Goal: Task Accomplishment & Management: Manage account settings

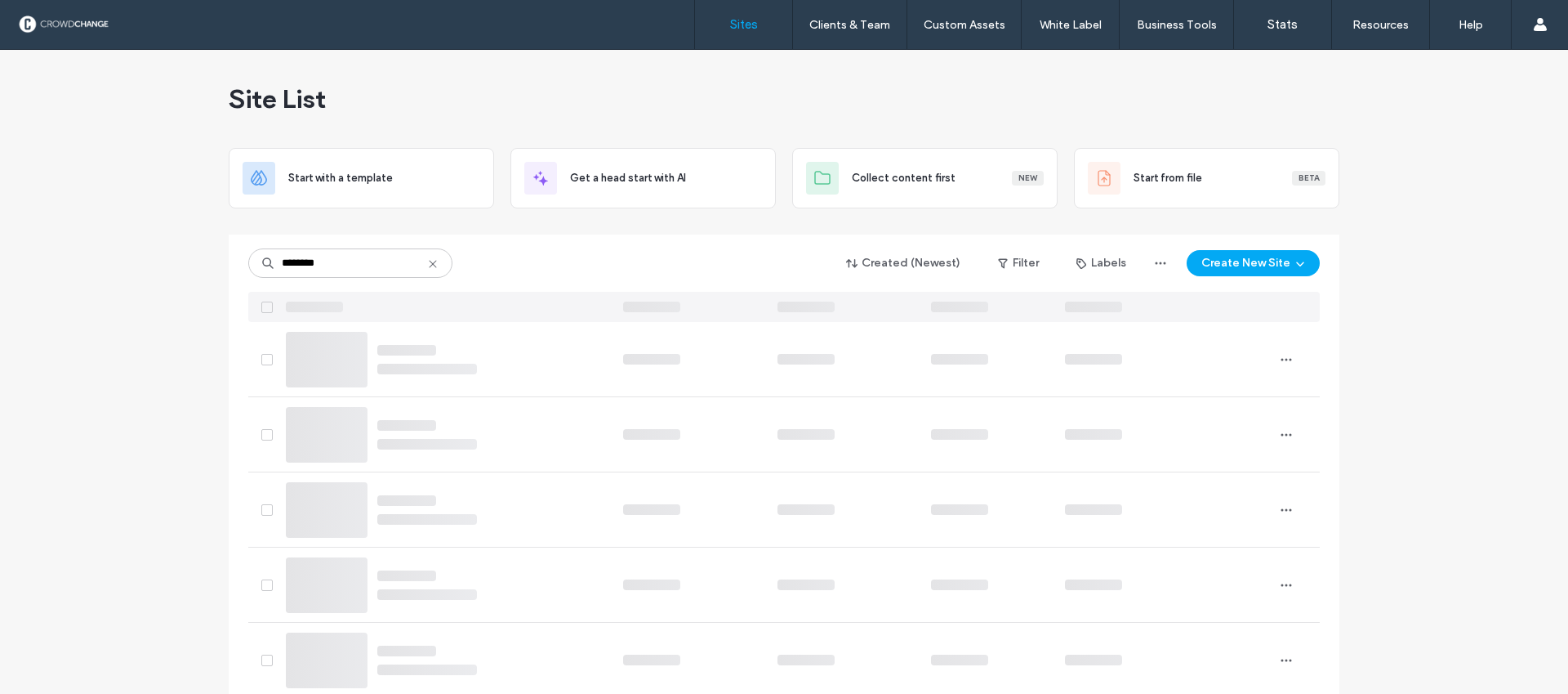
type input "********"
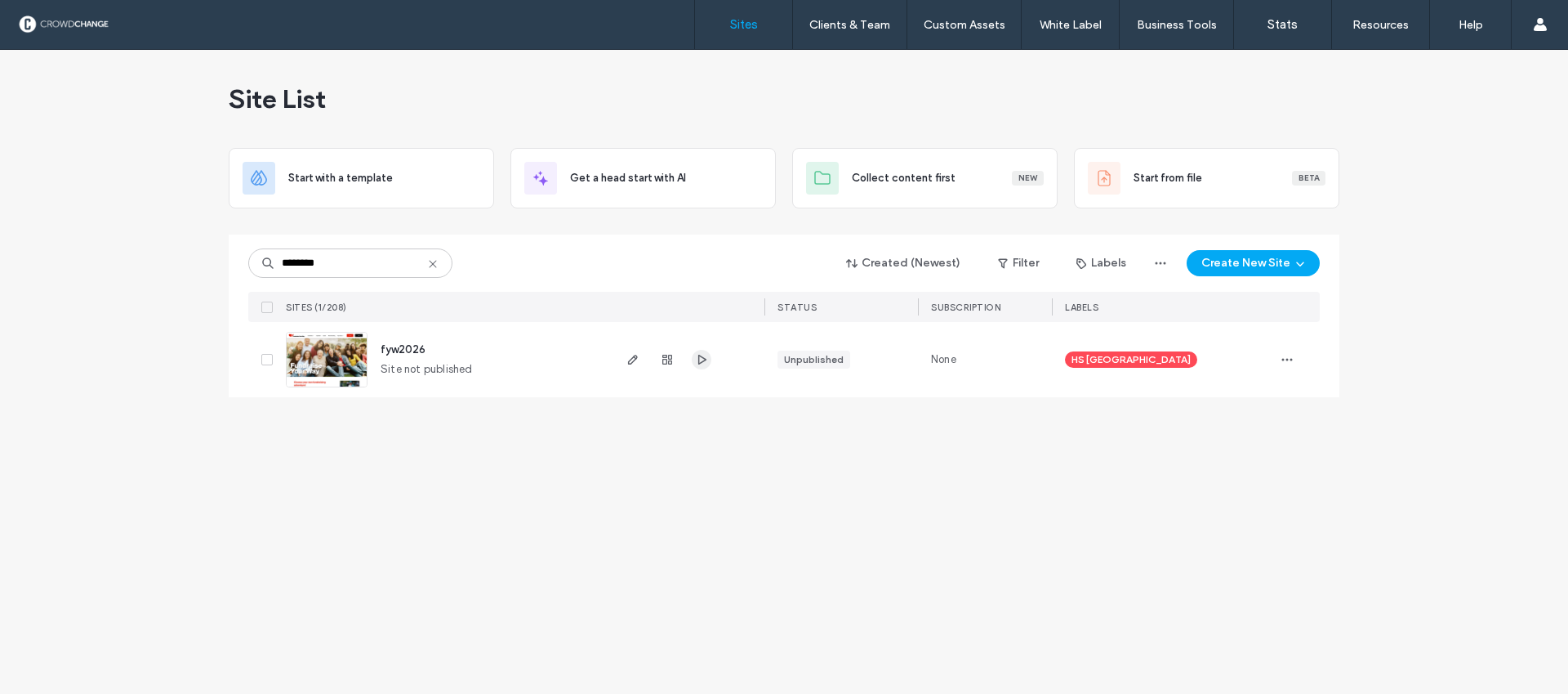
click at [700, 361] on icon "button" at bounding box center [701, 359] width 13 height 13
click at [707, 357] on icon "button" at bounding box center [701, 359] width 13 height 13
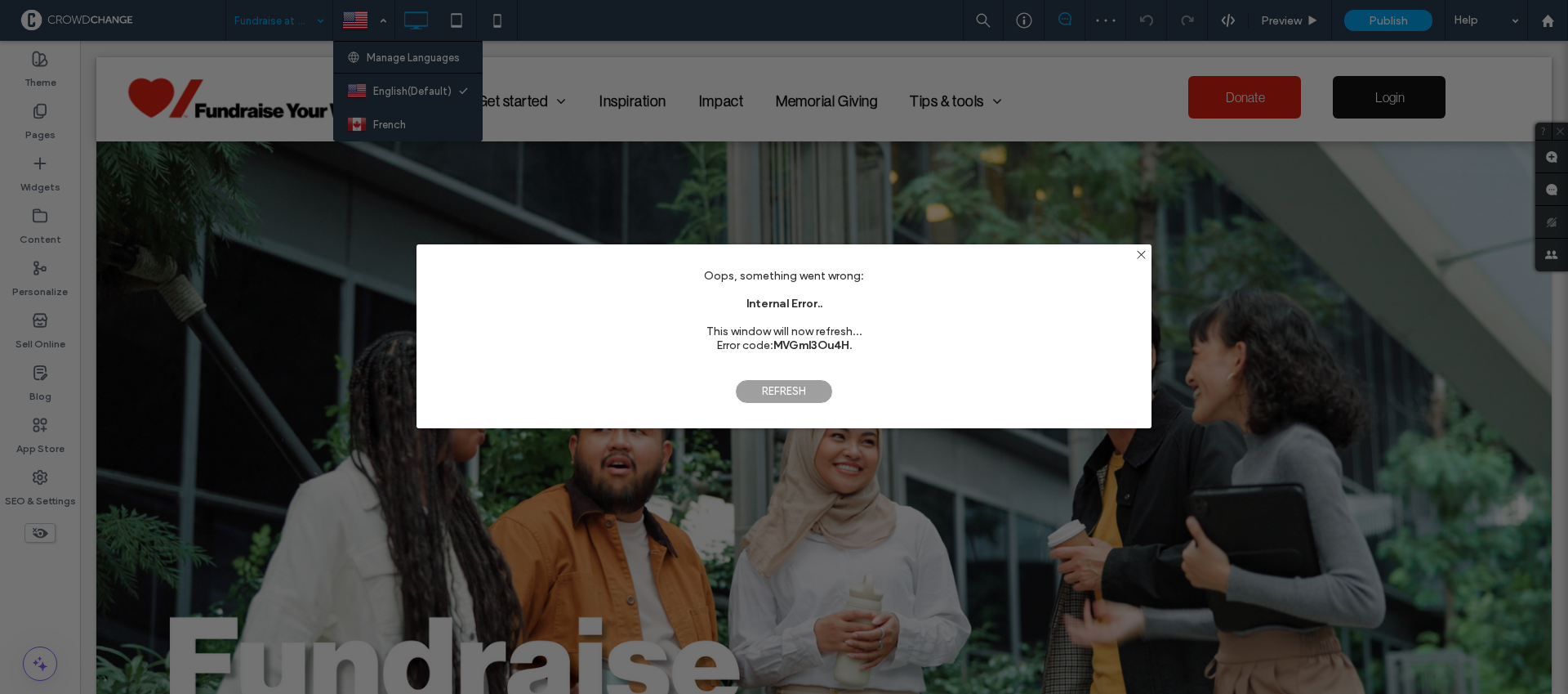
click at [799, 393] on span "Refresh" at bounding box center [784, 391] width 98 height 25
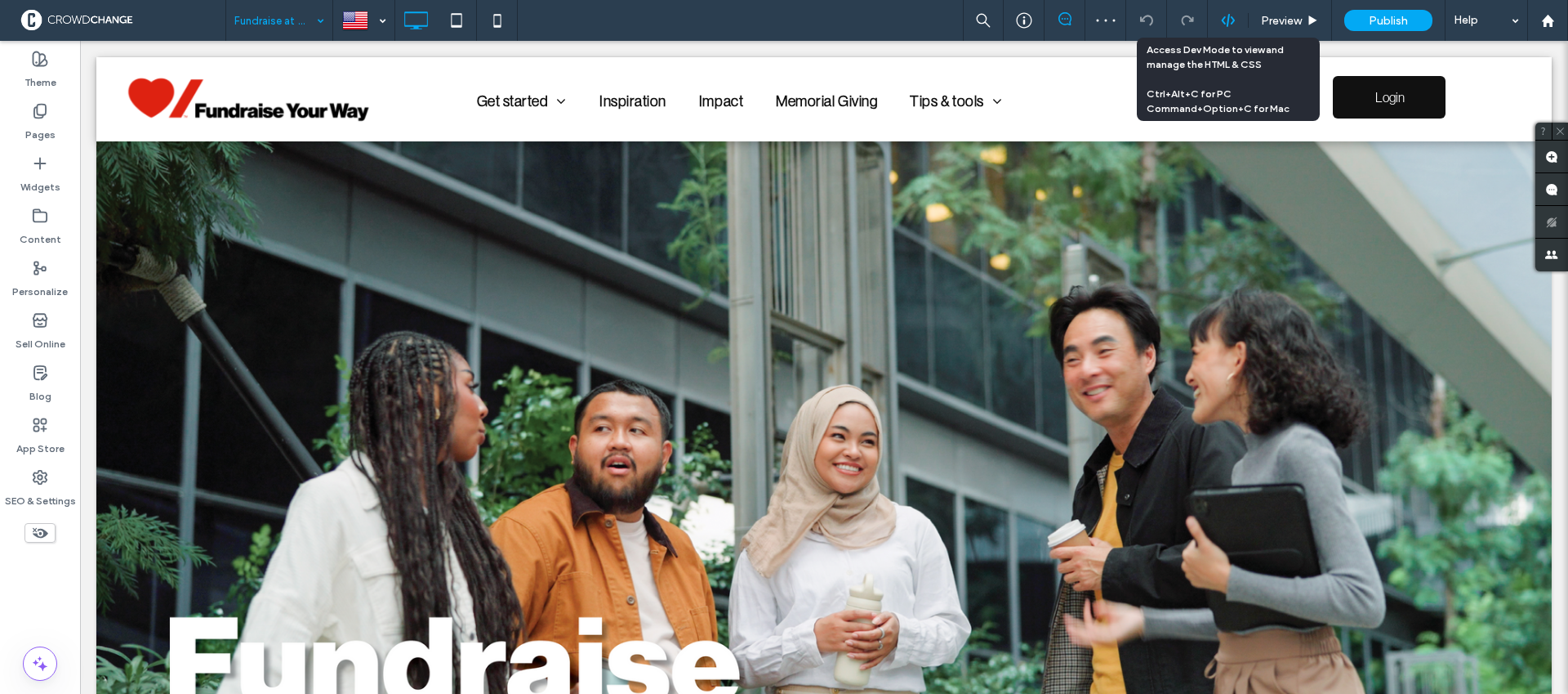
click at [1225, 25] on icon at bounding box center [1228, 20] width 15 height 15
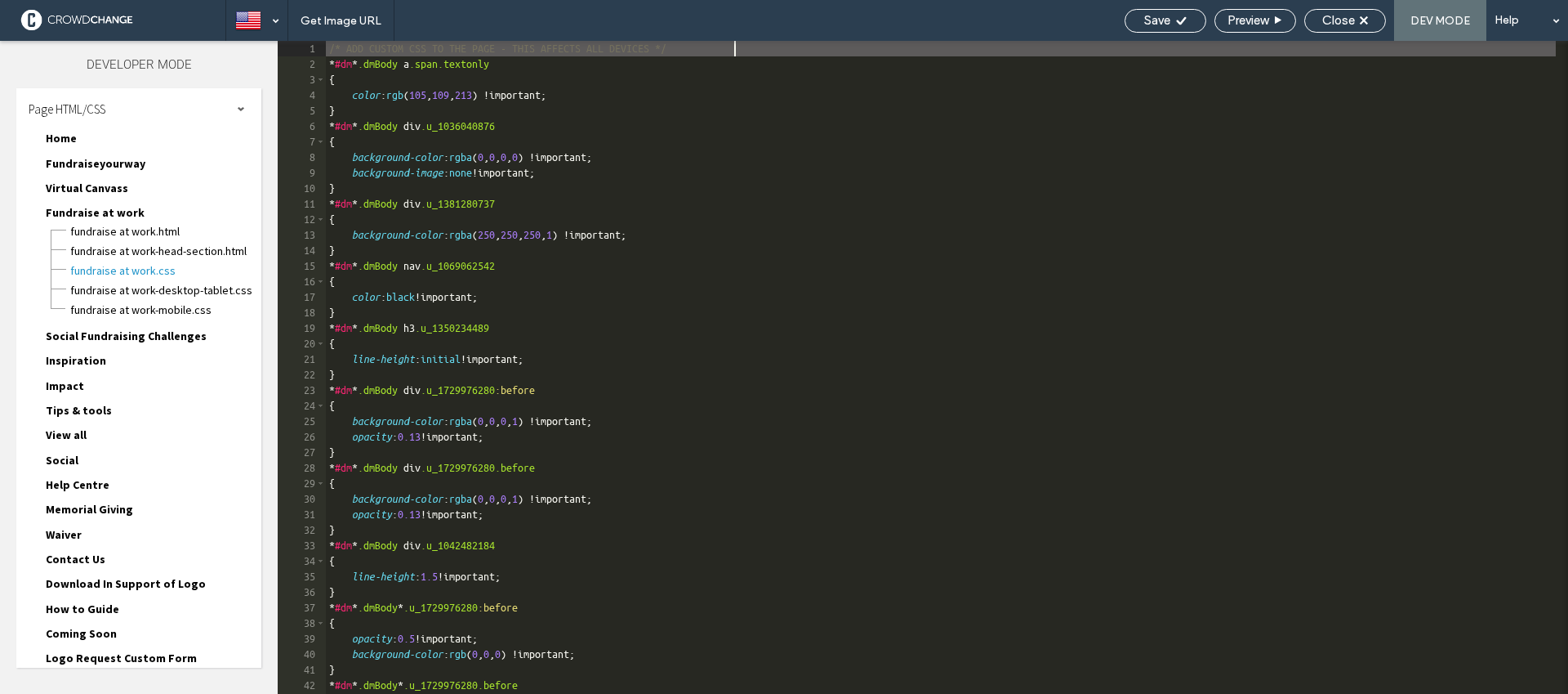
click at [56, 133] on span "Home" at bounding box center [60, 138] width 31 height 15
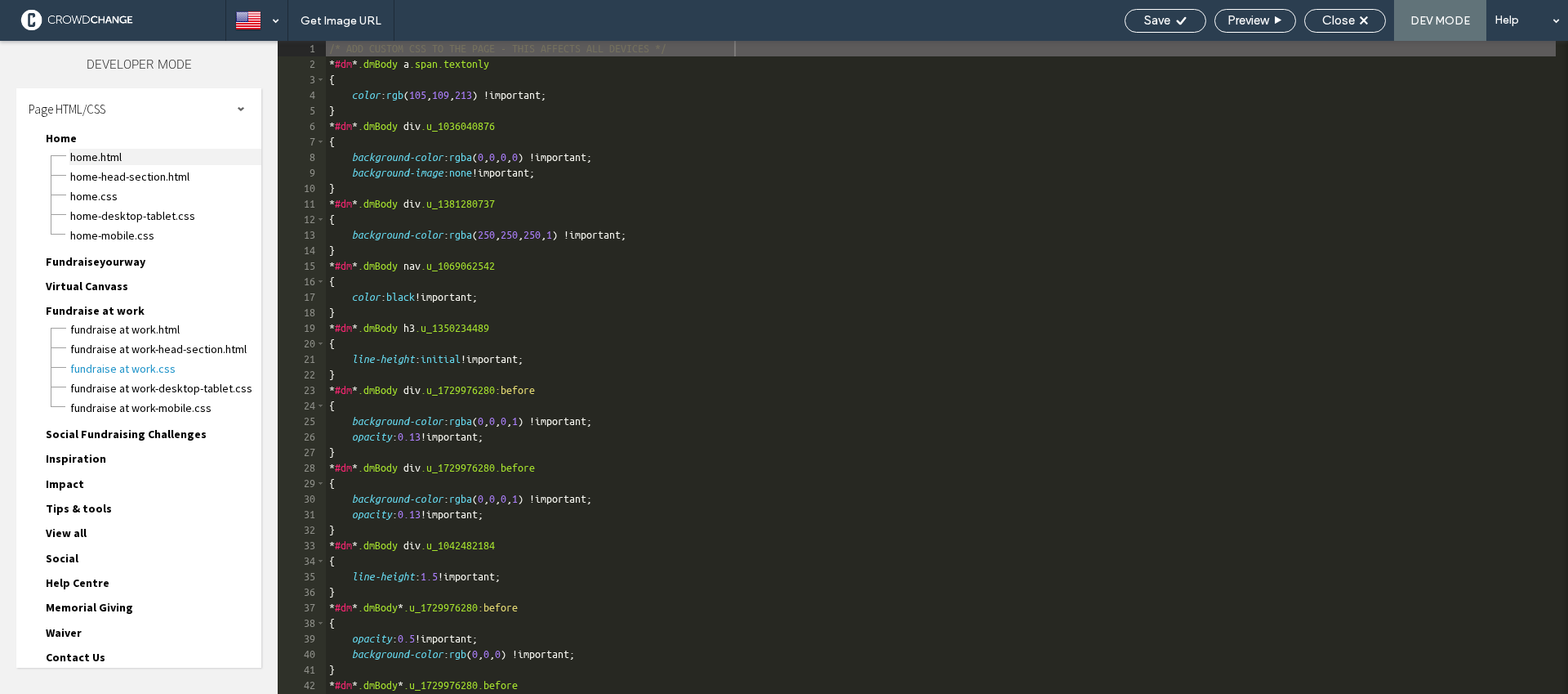
click at [90, 161] on span "Home.html" at bounding box center [166, 157] width 192 height 16
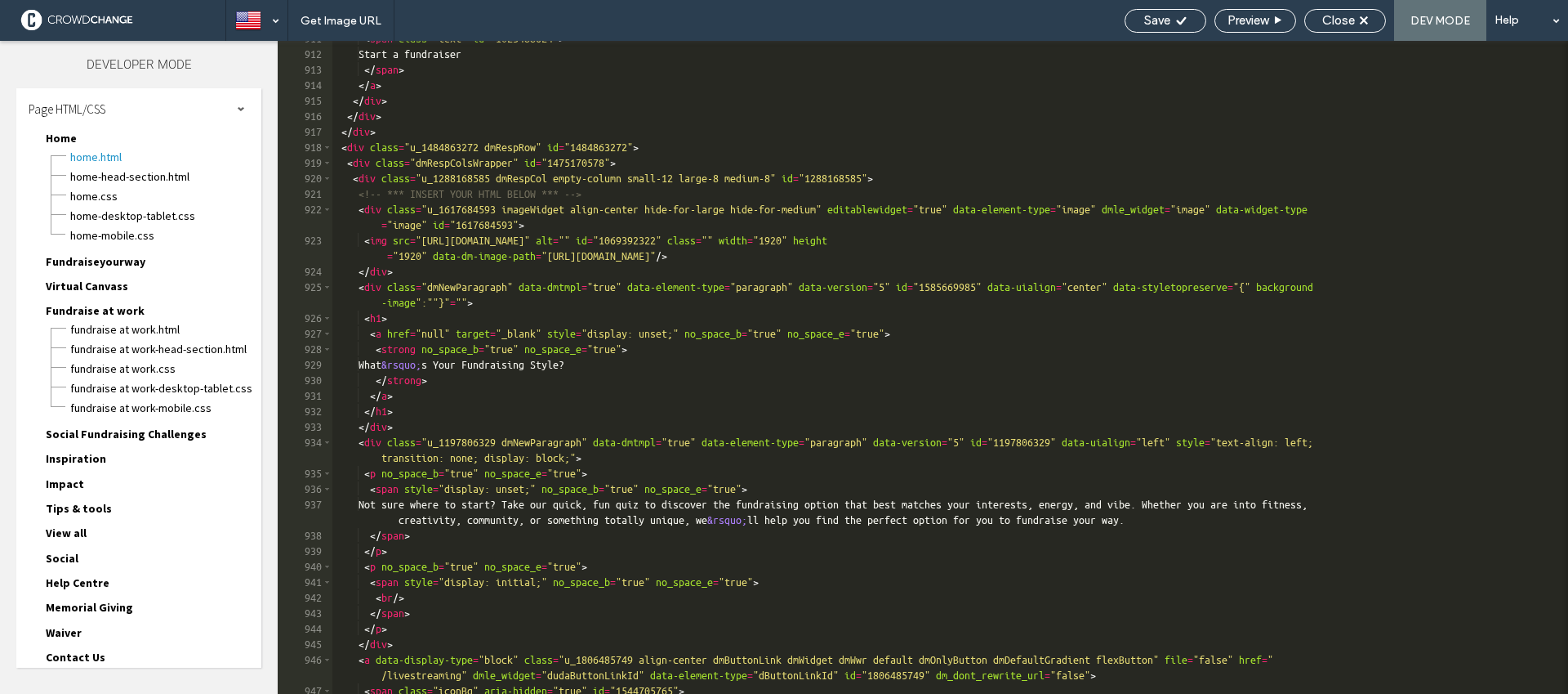
scroll to position [14557, 0]
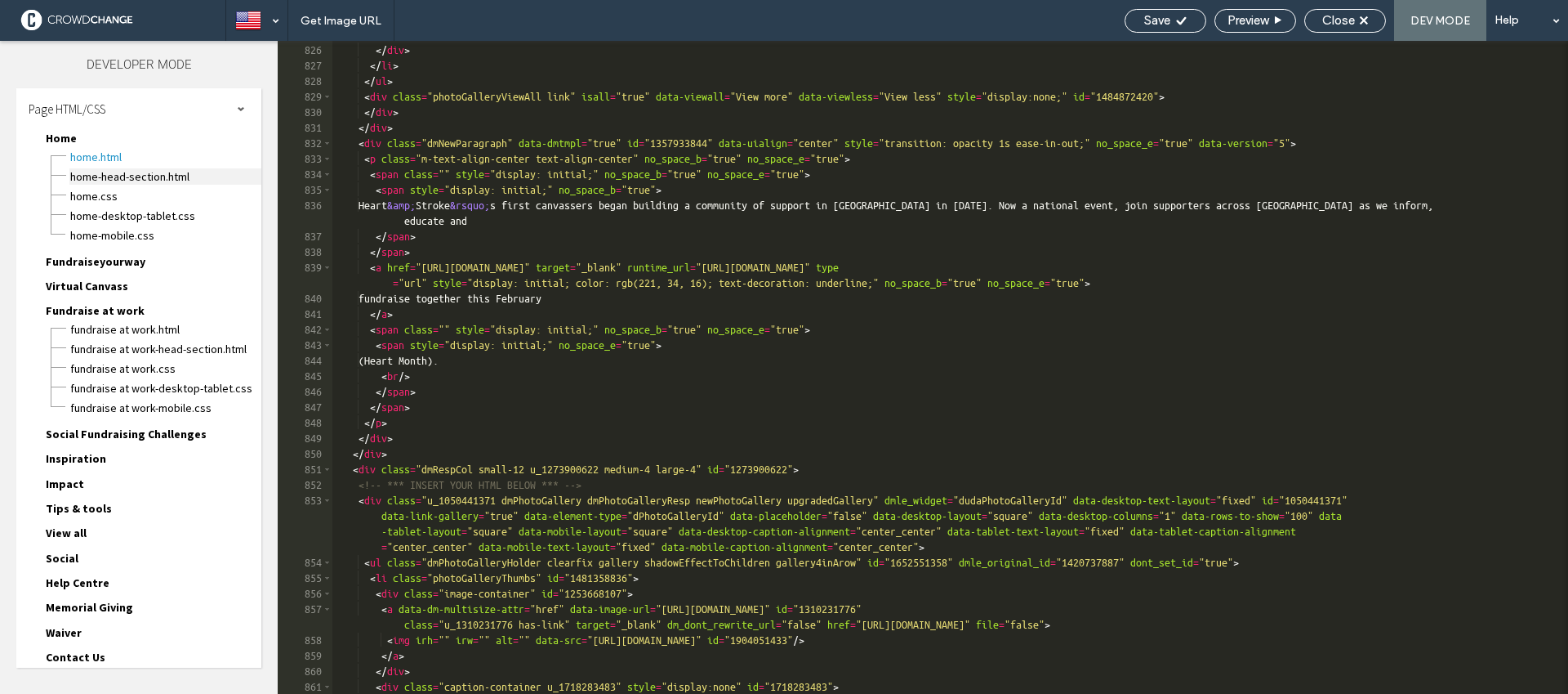
click at [145, 173] on span "Home-head-section.html" at bounding box center [166, 176] width 192 height 16
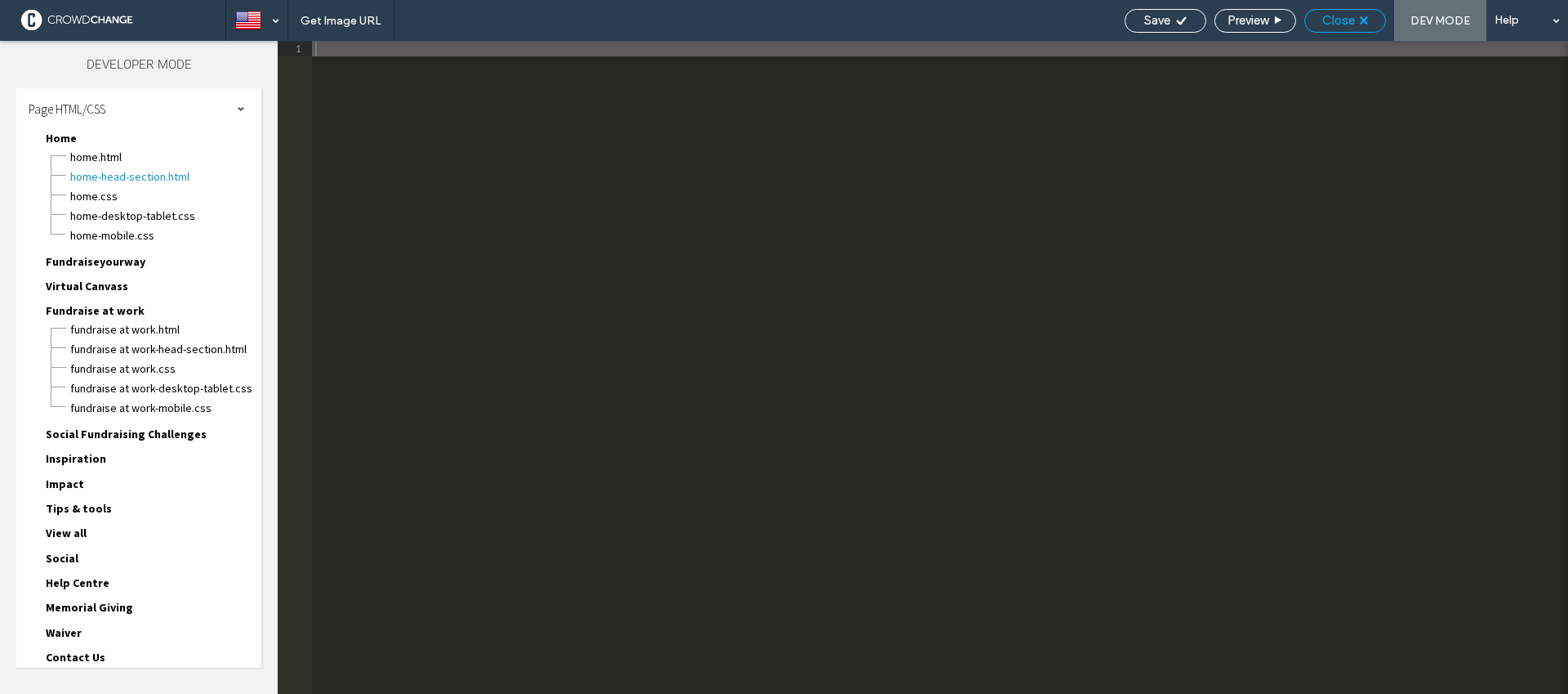
click at [1338, 29] on div "Close" at bounding box center [1345, 21] width 81 height 24
click at [1333, 30] on div "Close" at bounding box center [1345, 21] width 81 height 24
click at [1351, 21] on span "Close" at bounding box center [1338, 20] width 33 height 15
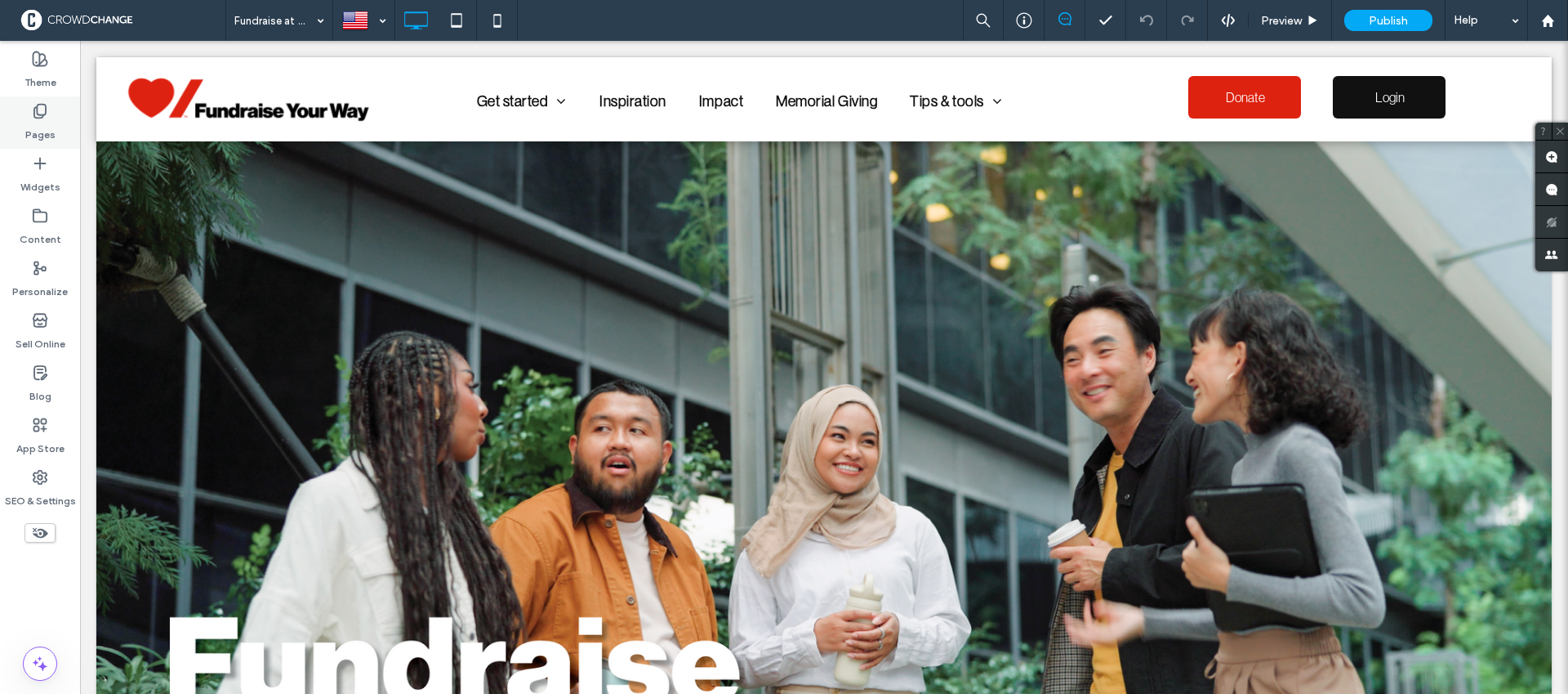
click at [45, 119] on label "Pages" at bounding box center [41, 130] width 30 height 23
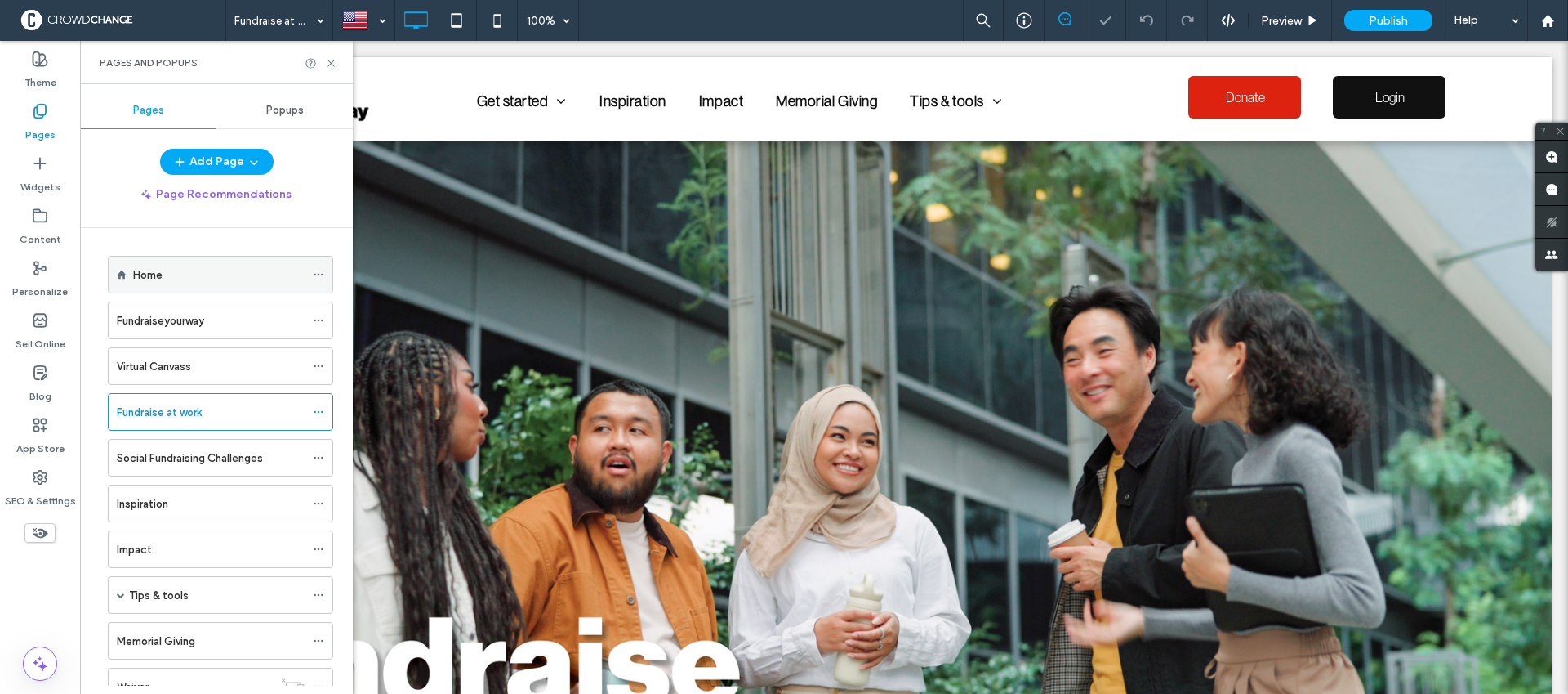
click at [317, 274] on use at bounding box center [317, 275] width 9 height 2
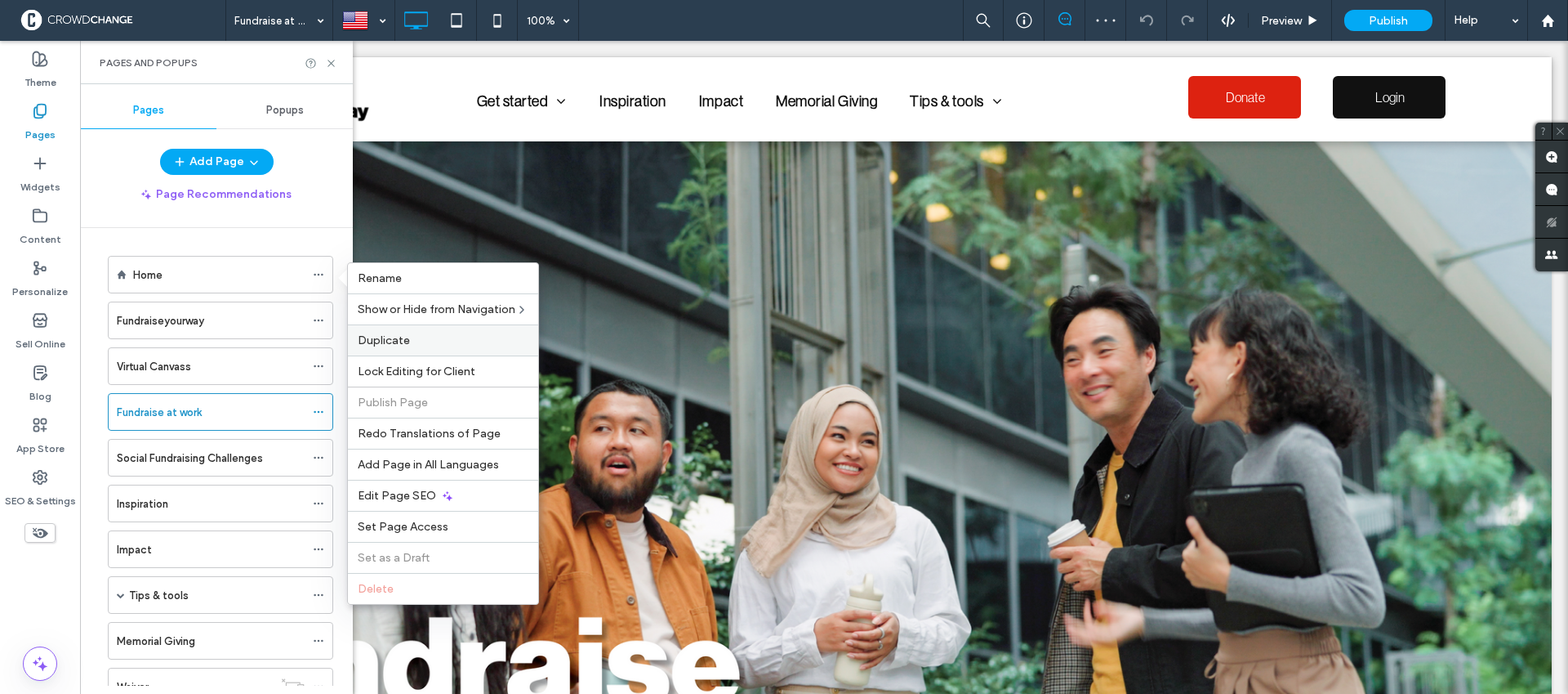
click at [432, 346] on label "Duplicate" at bounding box center [443, 340] width 170 height 14
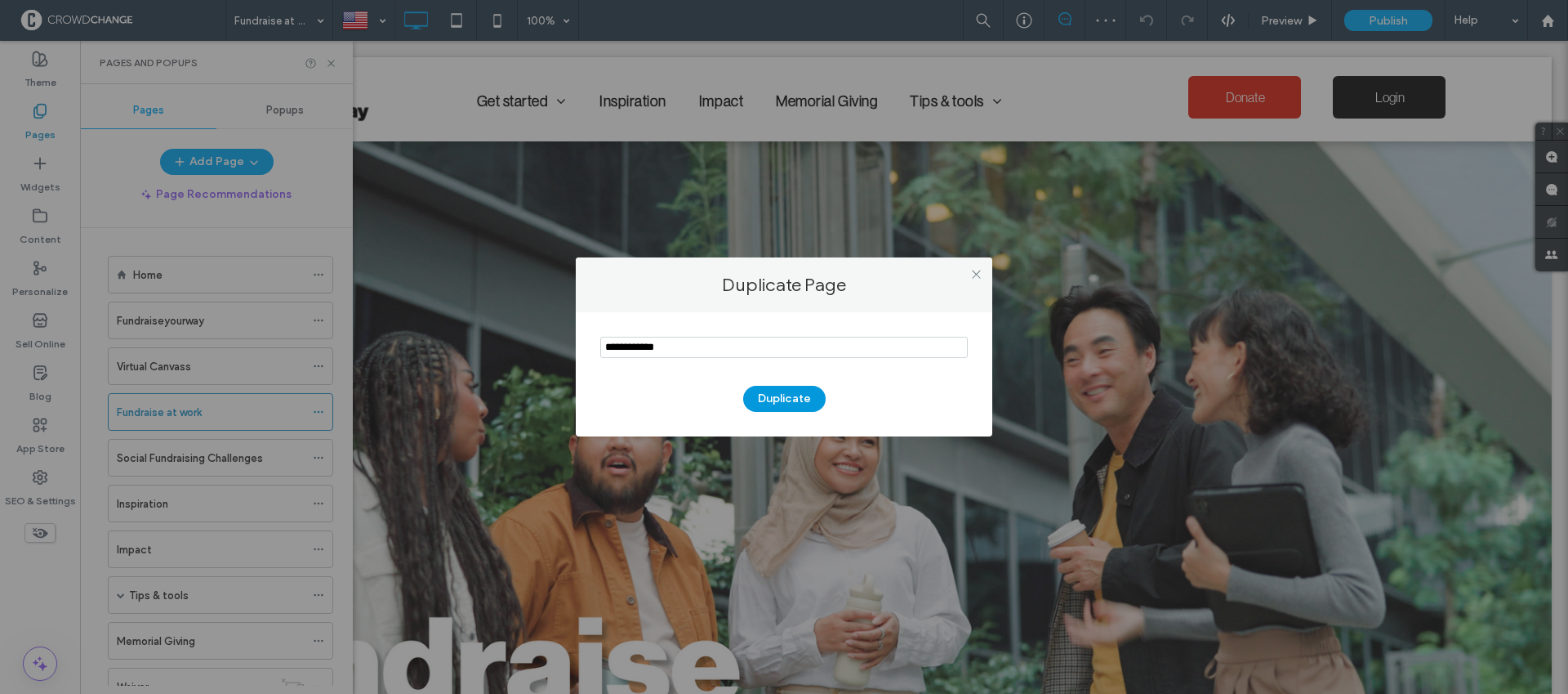
click at [760, 394] on button "Duplicate" at bounding box center [784, 399] width 82 height 26
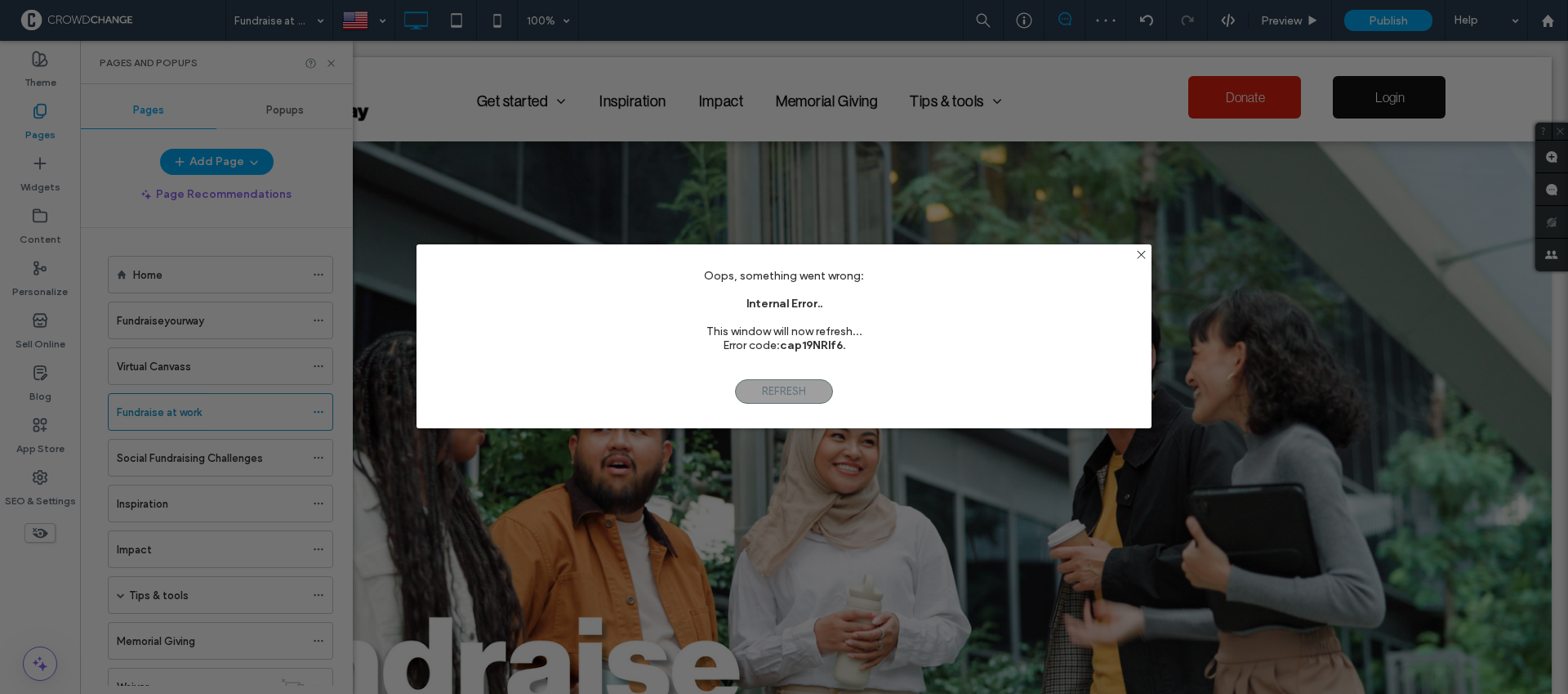
scroll to position [0, 0]
click at [806, 390] on span "Refresh" at bounding box center [784, 391] width 98 height 25
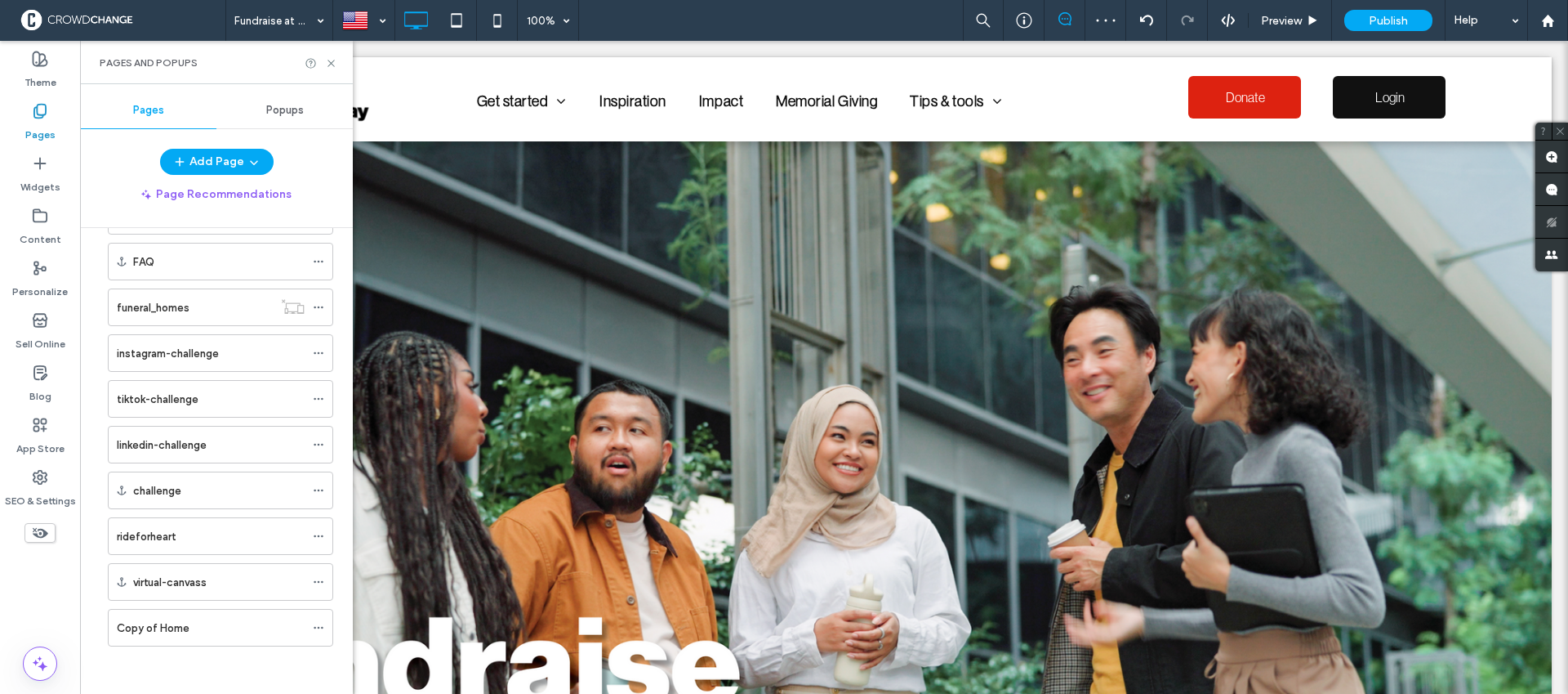
scroll to position [1296, 0]
click at [273, 629] on div "Copy of Home" at bounding box center [211, 626] width 188 height 17
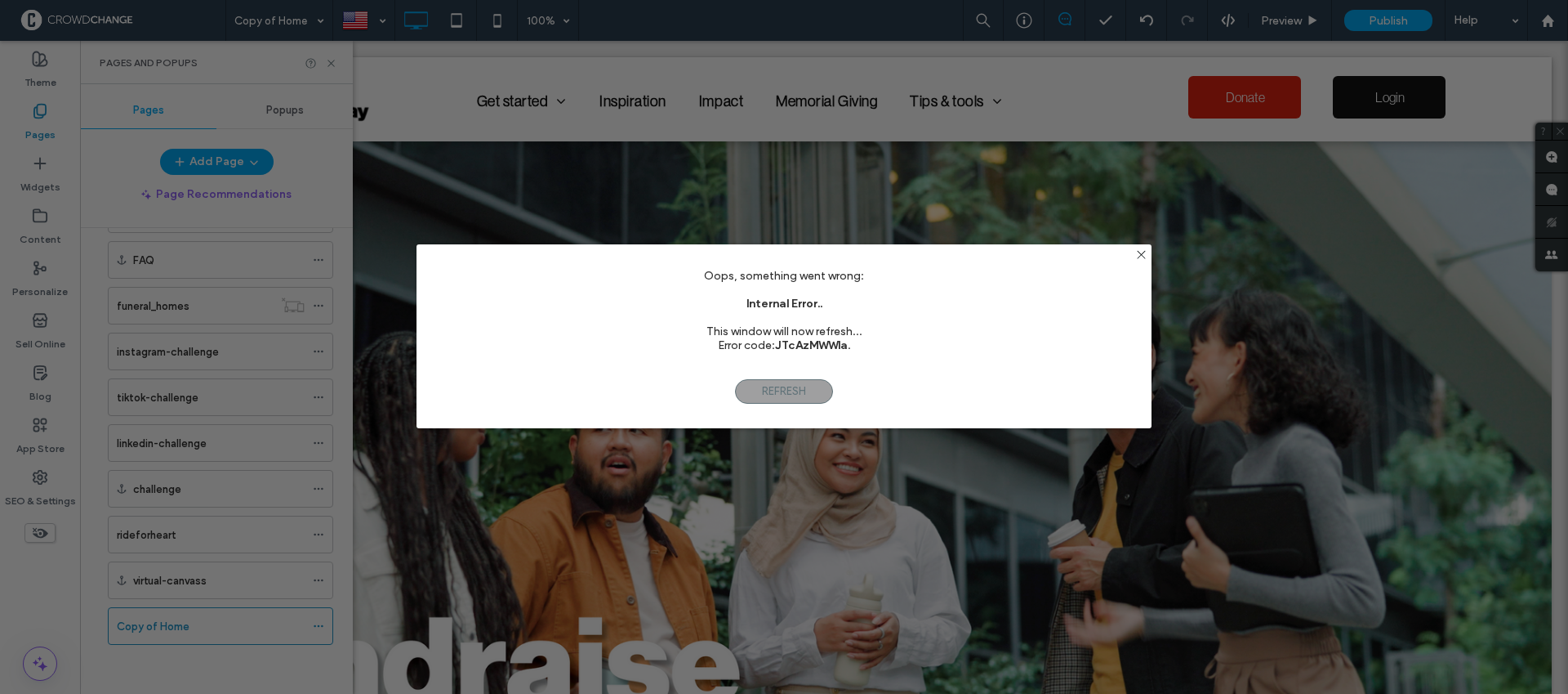
scroll to position [0, 0]
click at [769, 392] on span "Refresh" at bounding box center [784, 391] width 98 height 25
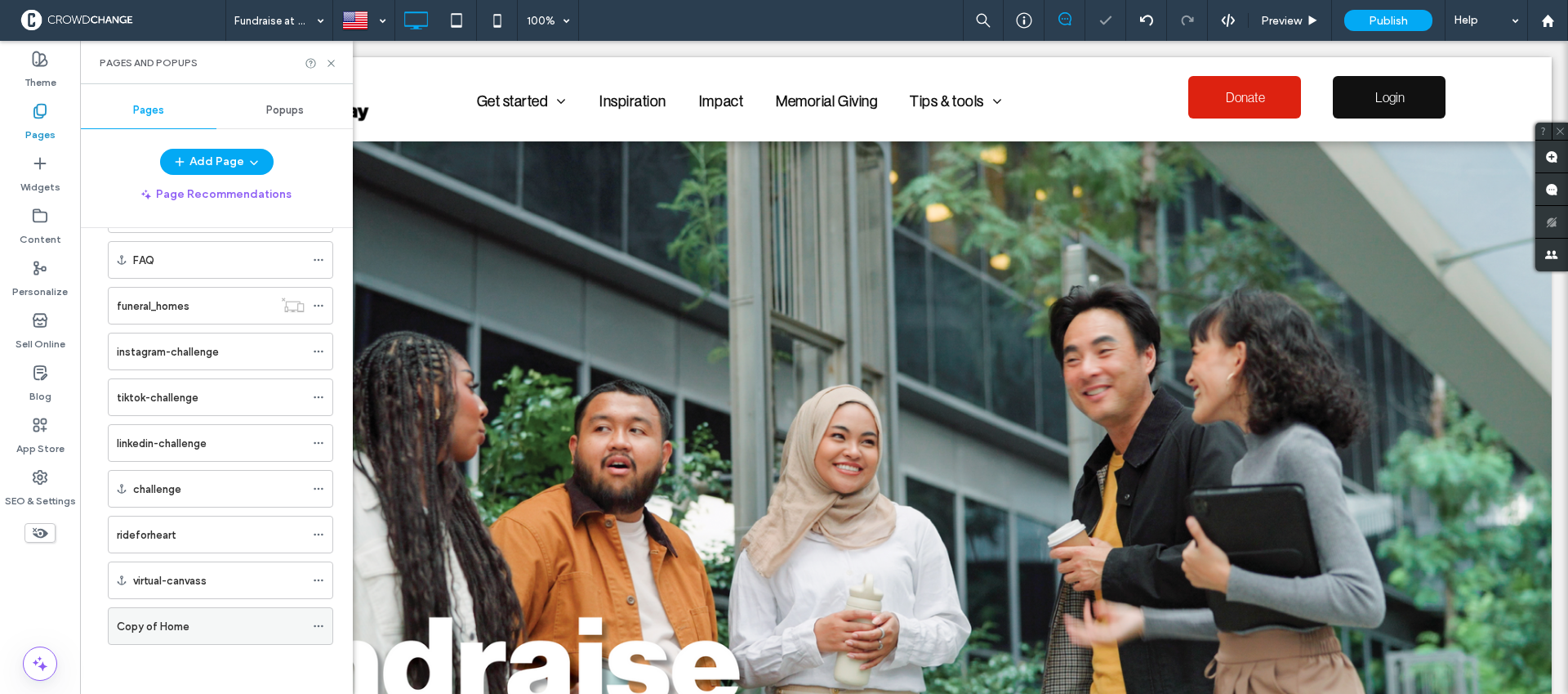
click at [322, 625] on icon at bounding box center [319, 626] width 12 height 12
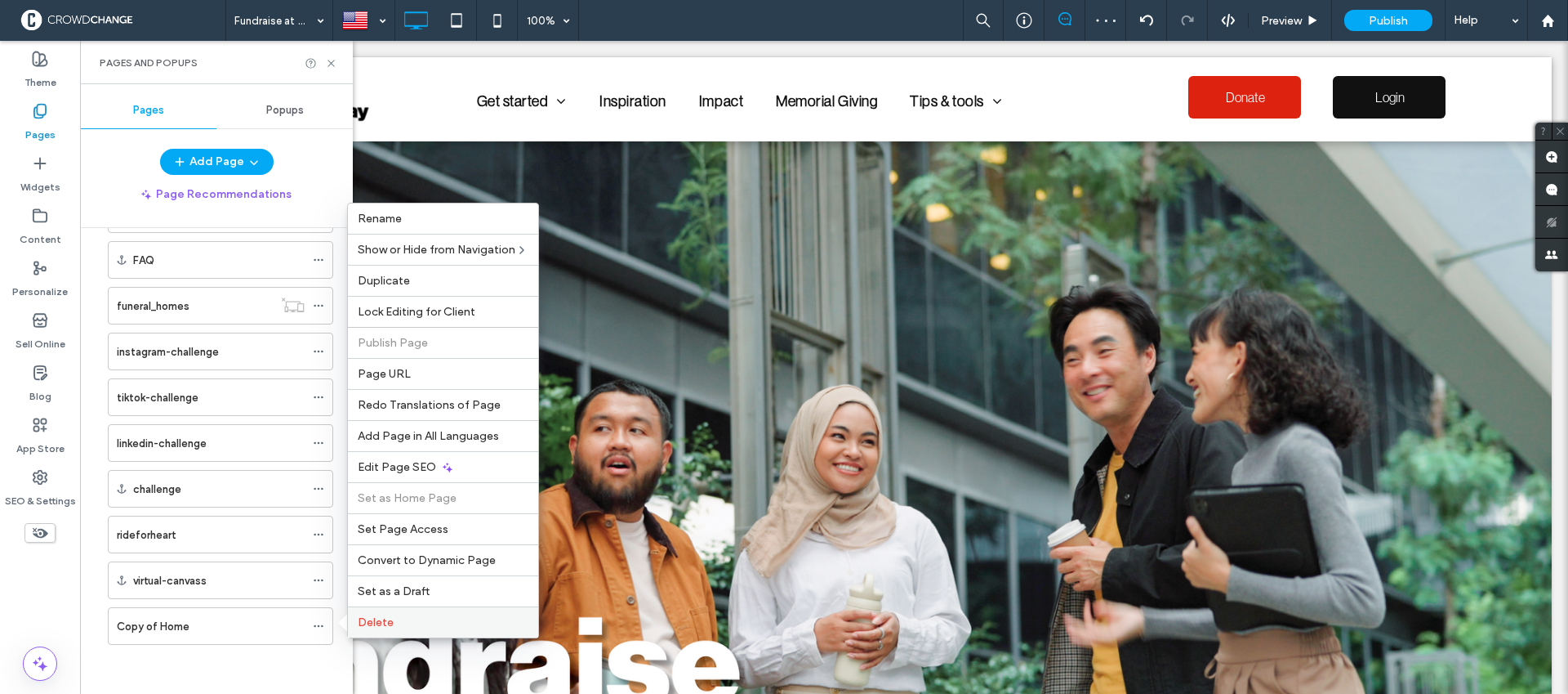
click at [404, 625] on label "Delete" at bounding box center [443, 622] width 170 height 14
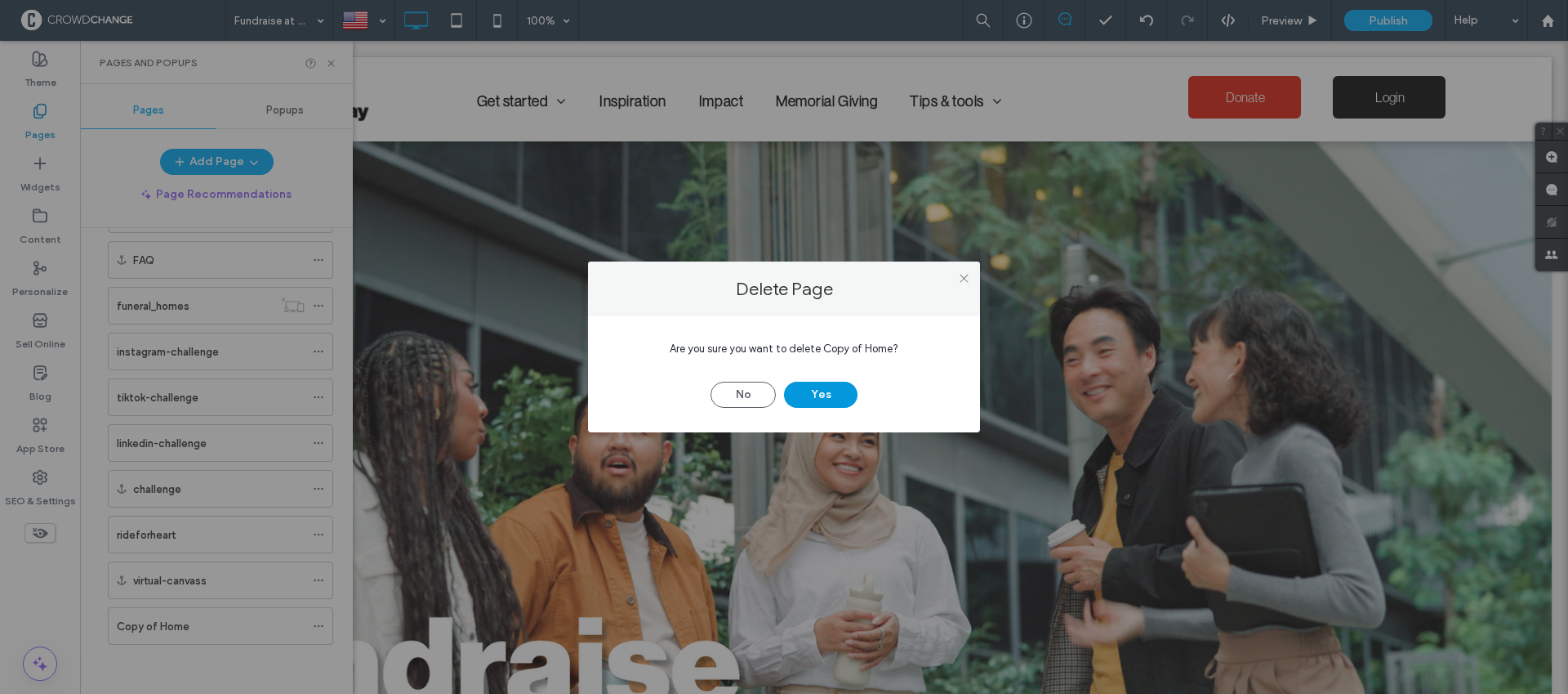
click at [837, 393] on button "Yes" at bounding box center [821, 395] width 73 height 26
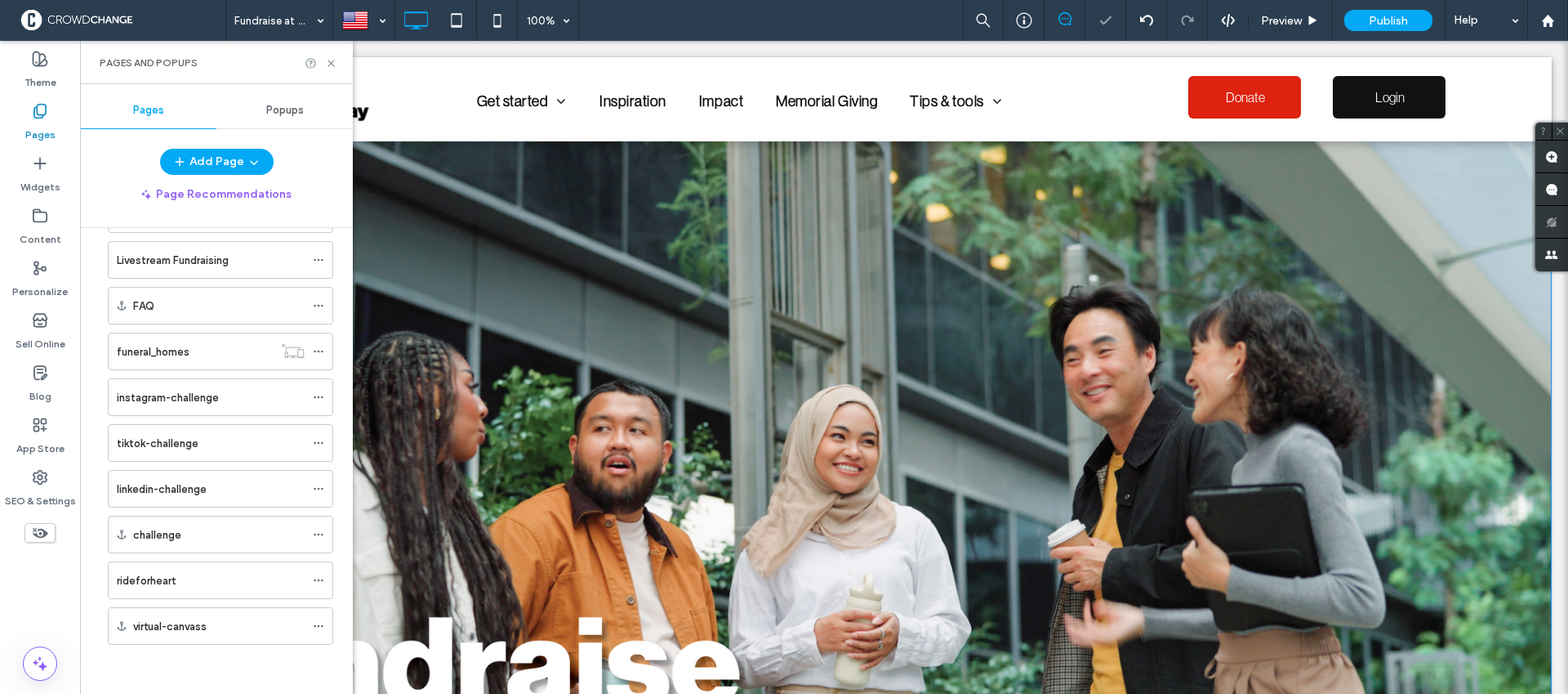
scroll to position [1250, 0]
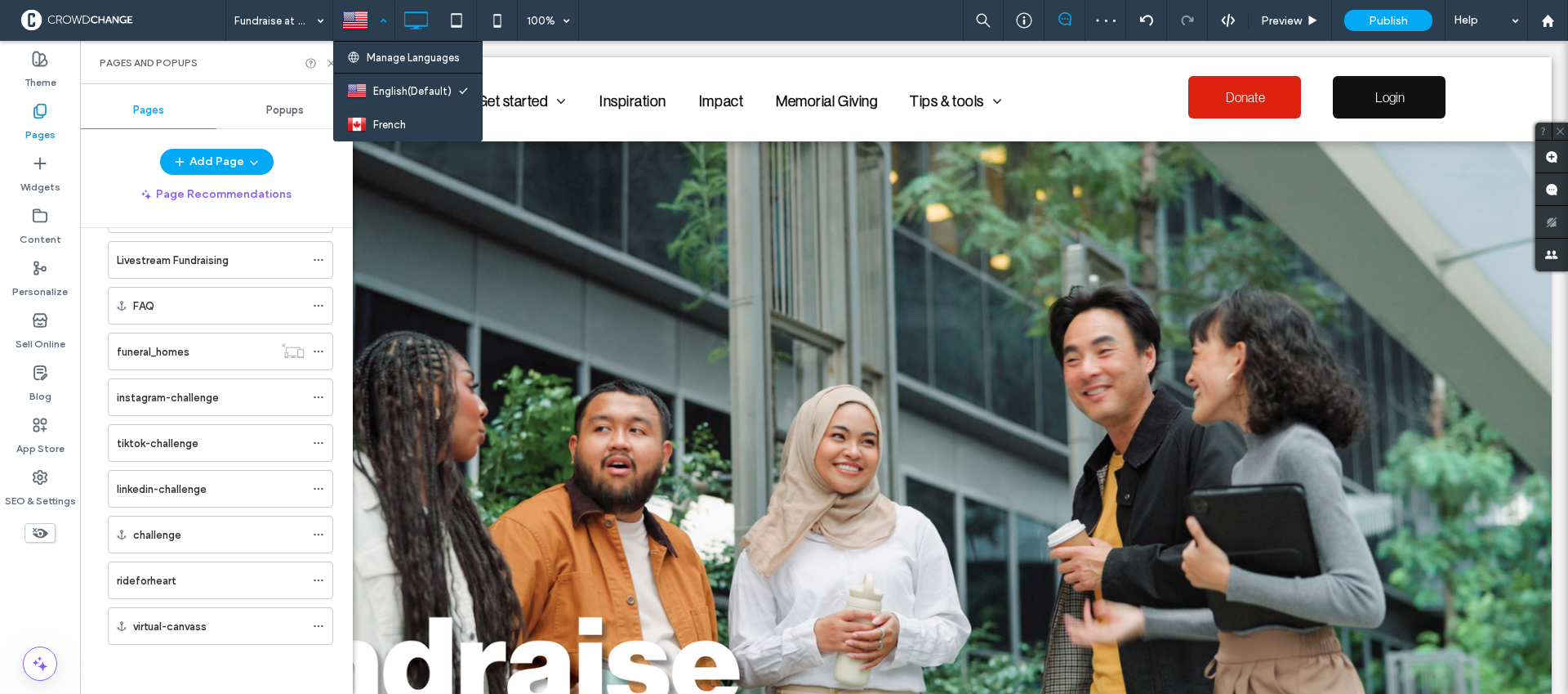
click at [369, 26] on div at bounding box center [364, 21] width 59 height 40
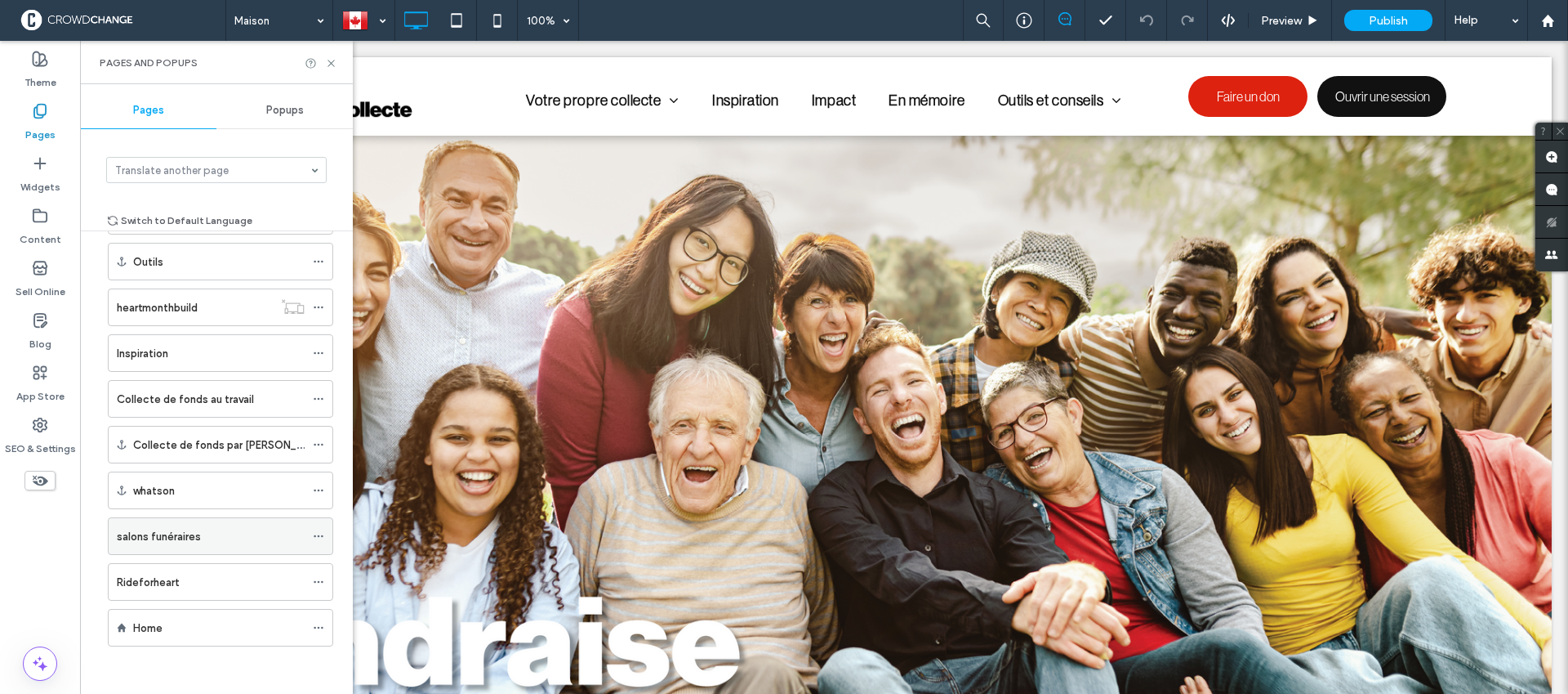
scroll to position [658, 0]
click at [221, 634] on div "Home" at bounding box center [218, 626] width 171 height 17
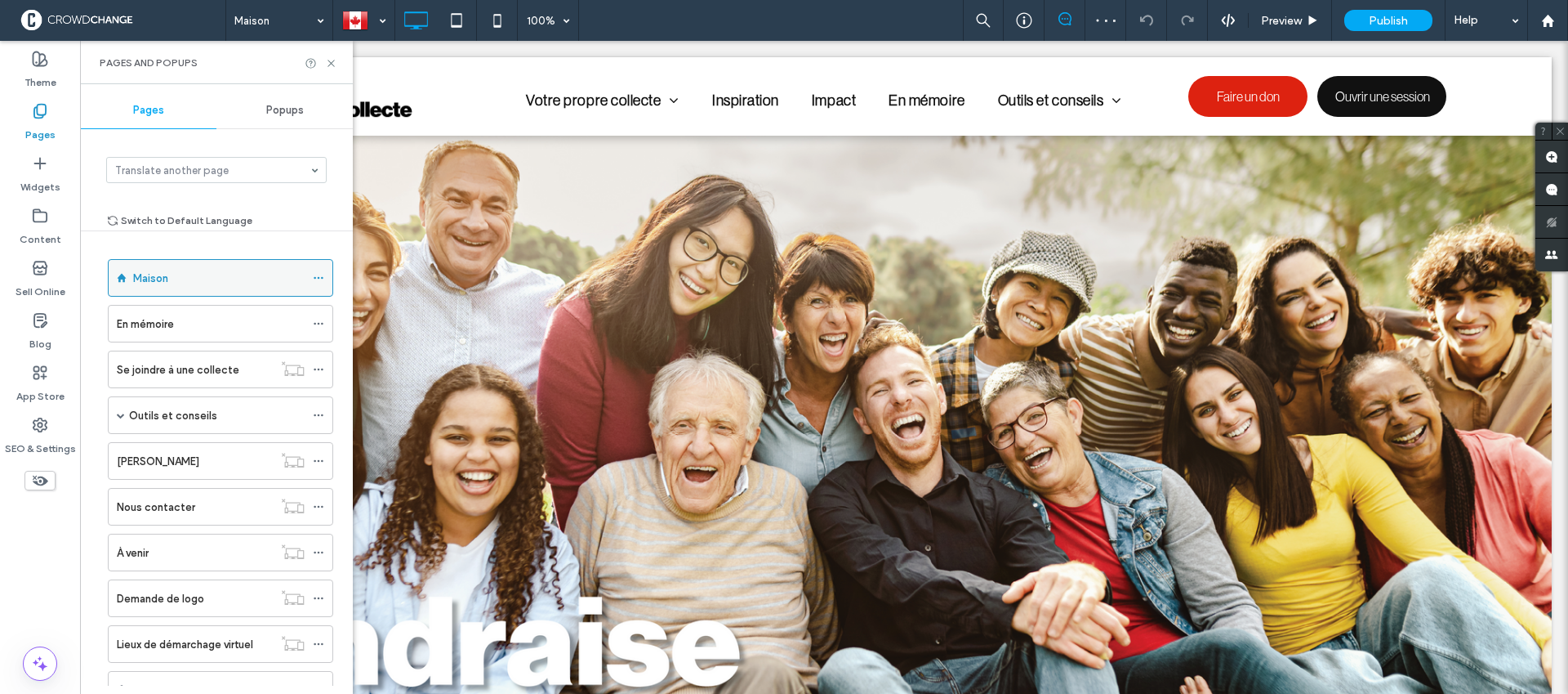
click at [212, 267] on div "Maison" at bounding box center [218, 278] width 171 height 36
click at [364, 25] on div at bounding box center [364, 21] width 59 height 40
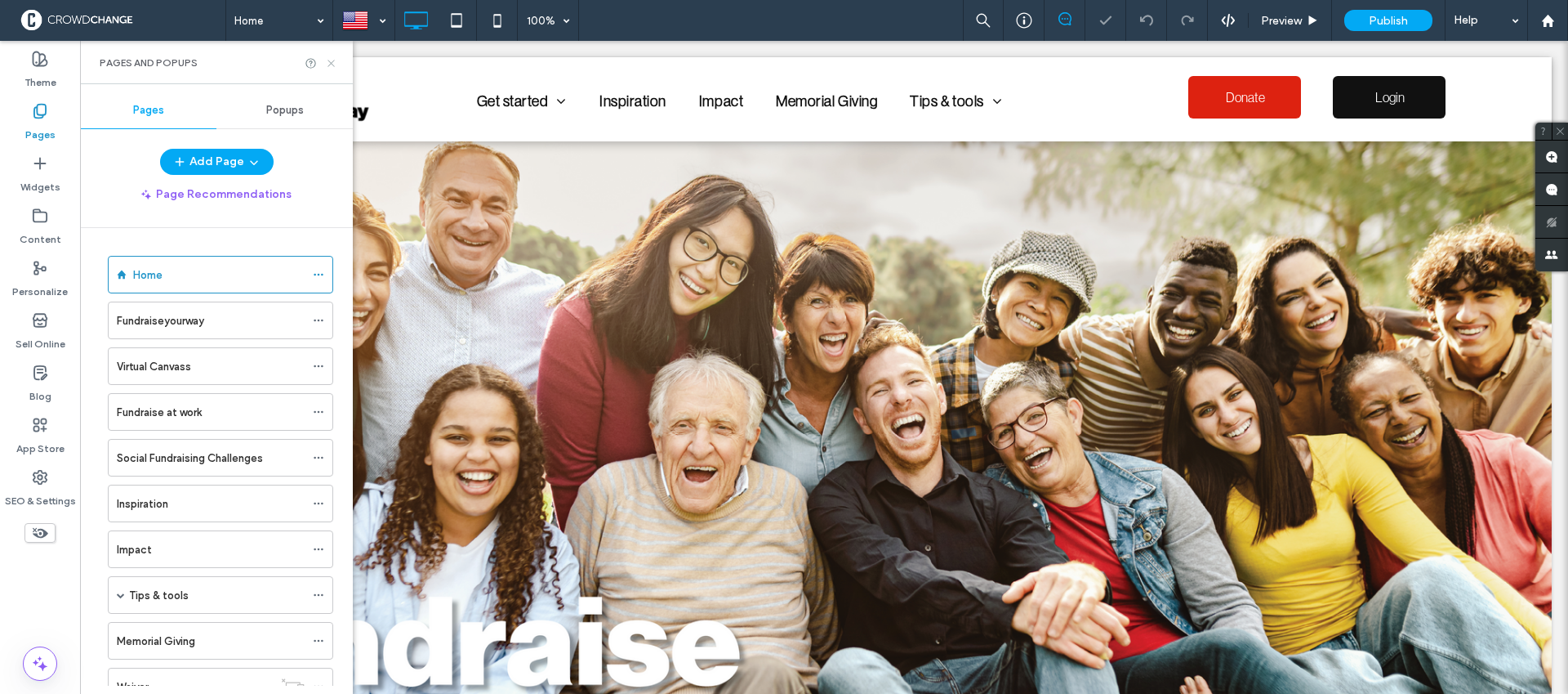
click at [335, 63] on icon at bounding box center [331, 63] width 12 height 12
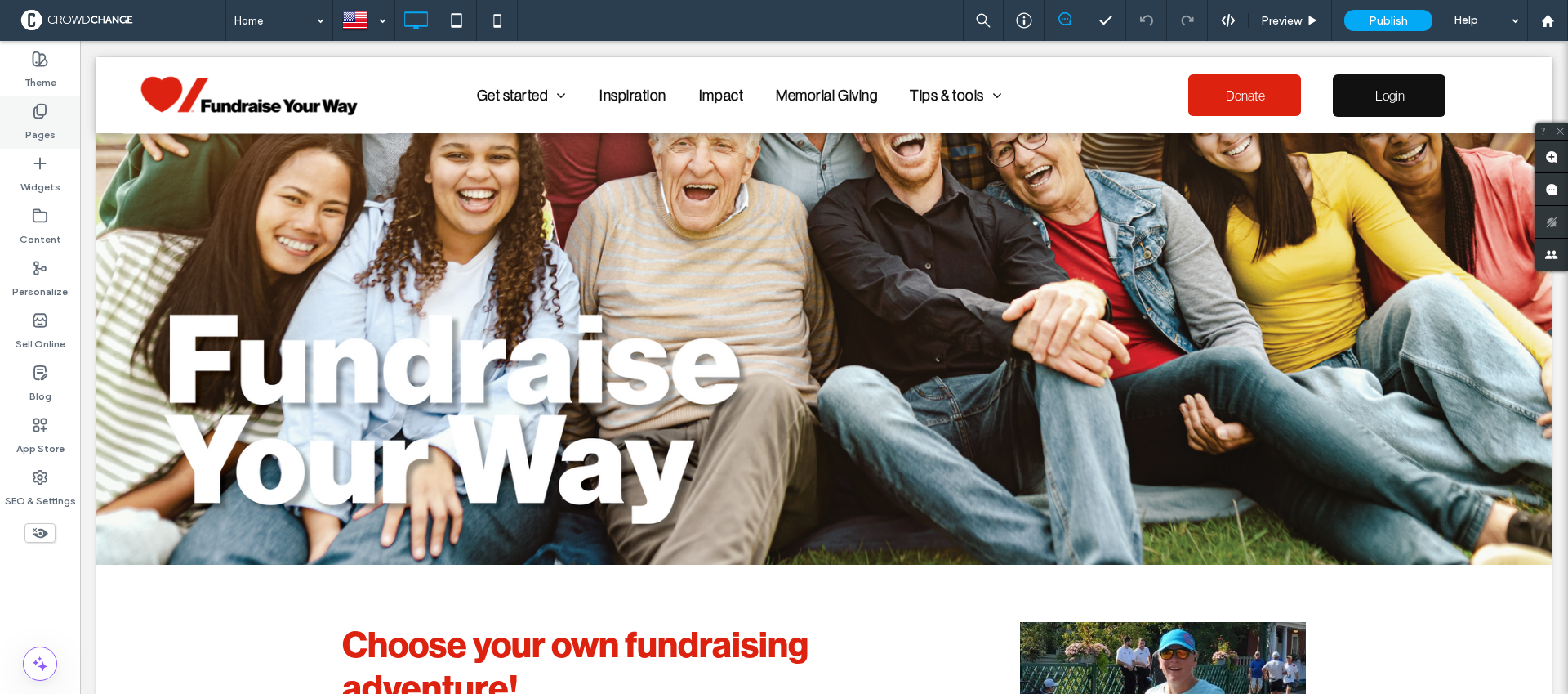
click at [52, 122] on label "Pages" at bounding box center [41, 130] width 30 height 23
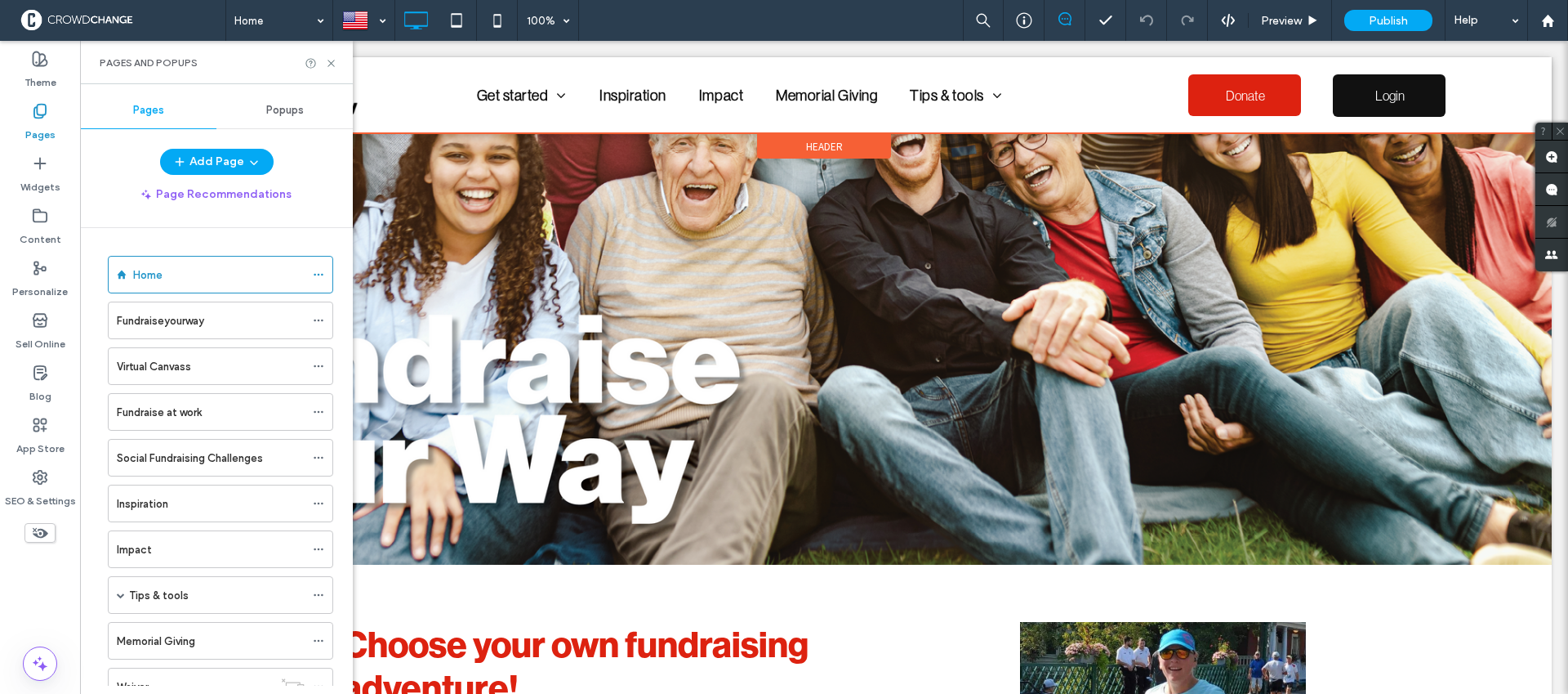
drag, startPoint x: 415, startPoint y: 95, endPoint x: 446, endPoint y: 101, distance: 31.6
click at [418, 96] on div at bounding box center [824, 95] width 1455 height 76
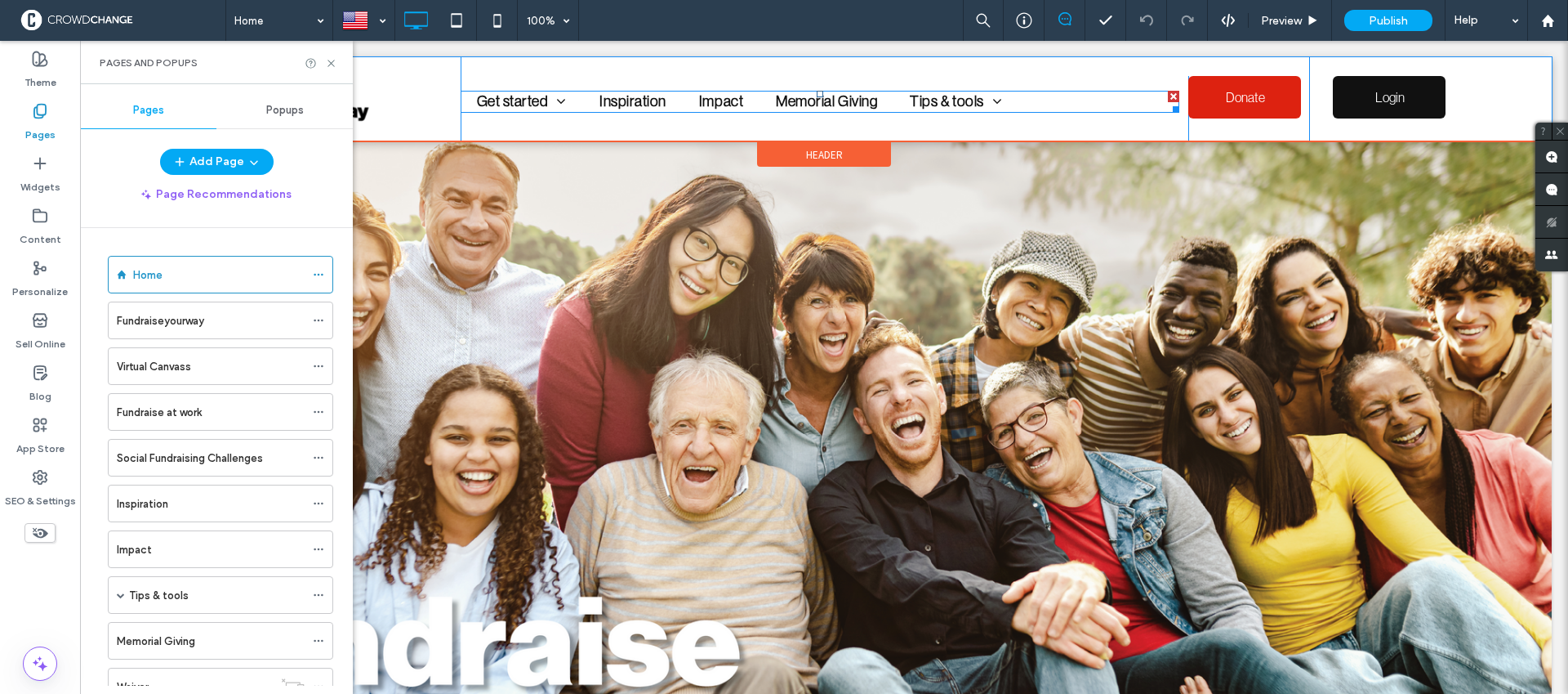
click at [1071, 103] on nav "Get started Start a fundraiser Join a fundraiser Fundraise at work Social Fundr…" at bounding box center [821, 101] width 720 height 22
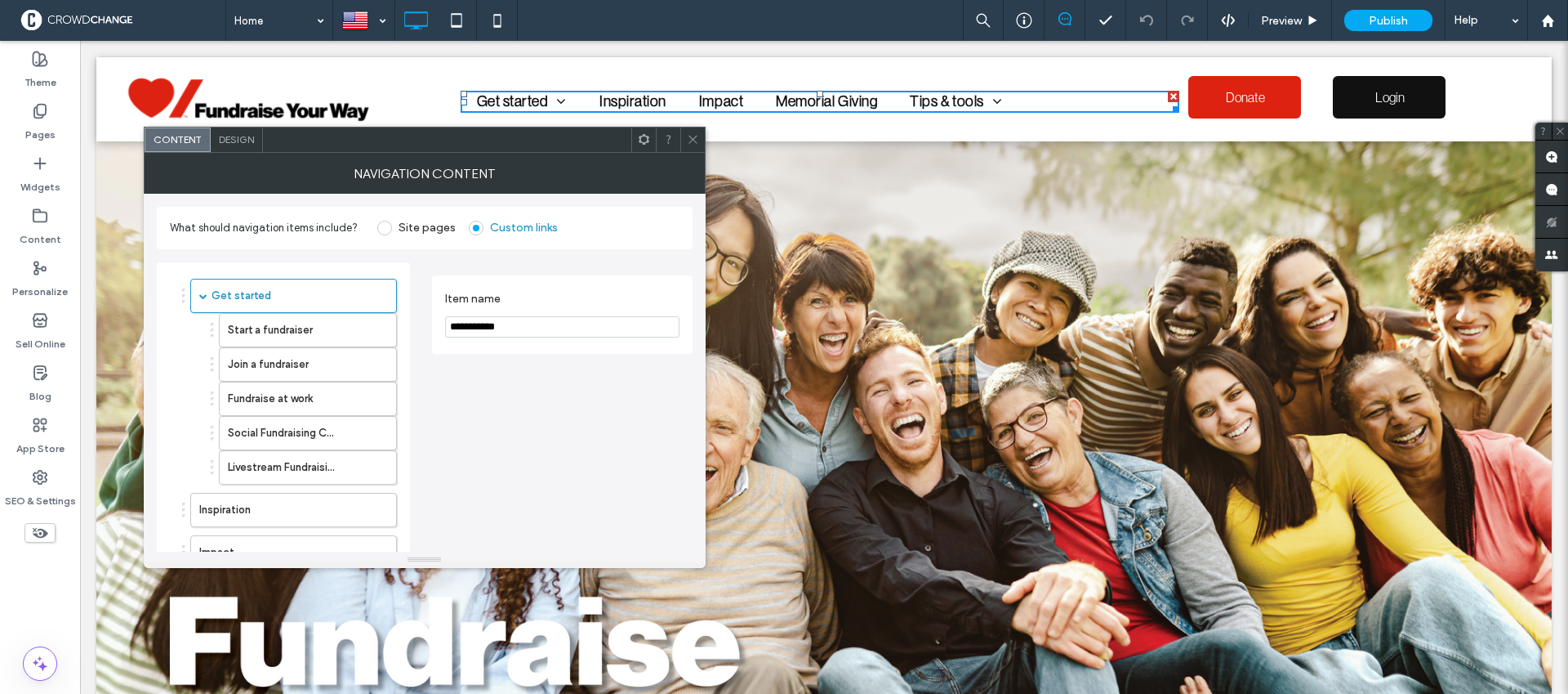
click at [696, 140] on icon at bounding box center [693, 139] width 12 height 12
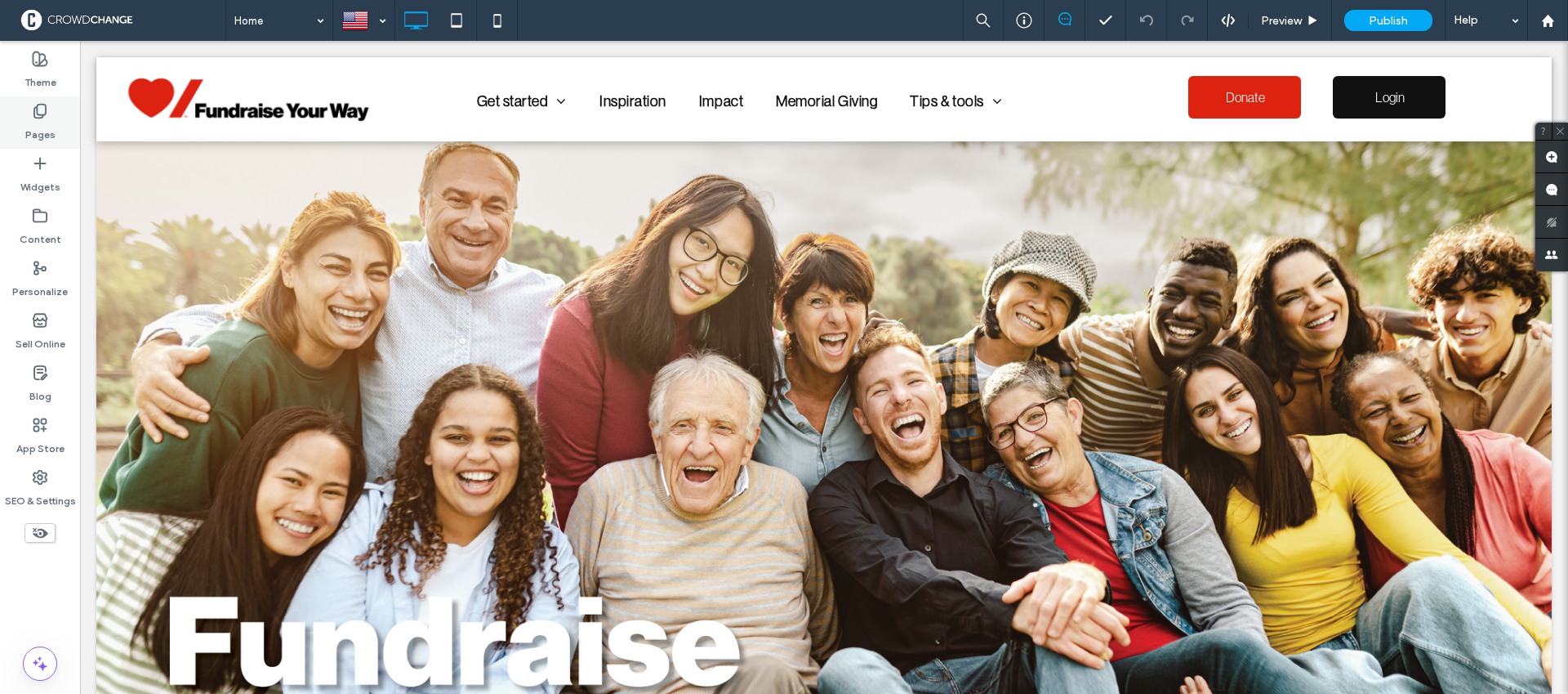
click at [41, 115] on icon at bounding box center [40, 111] width 16 height 16
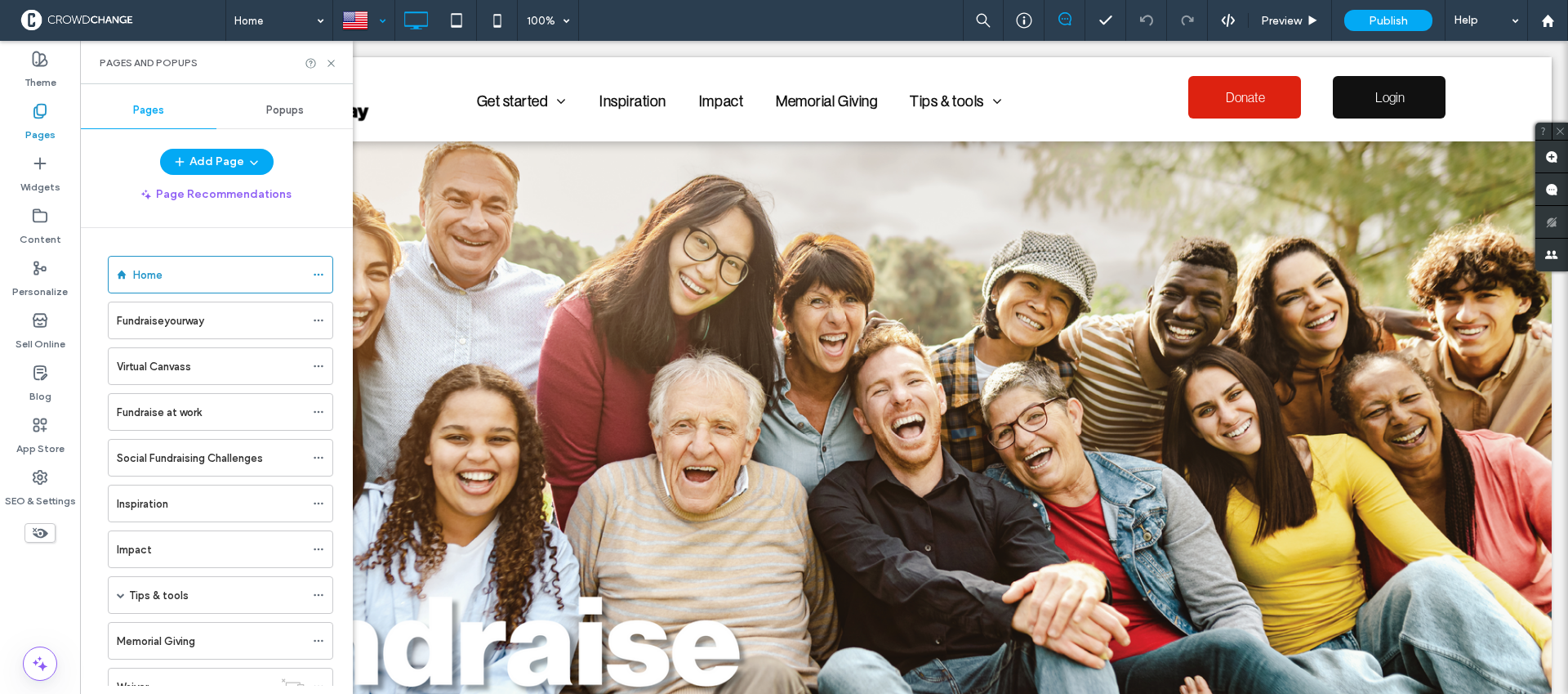
click at [372, 28] on div at bounding box center [364, 21] width 59 height 40
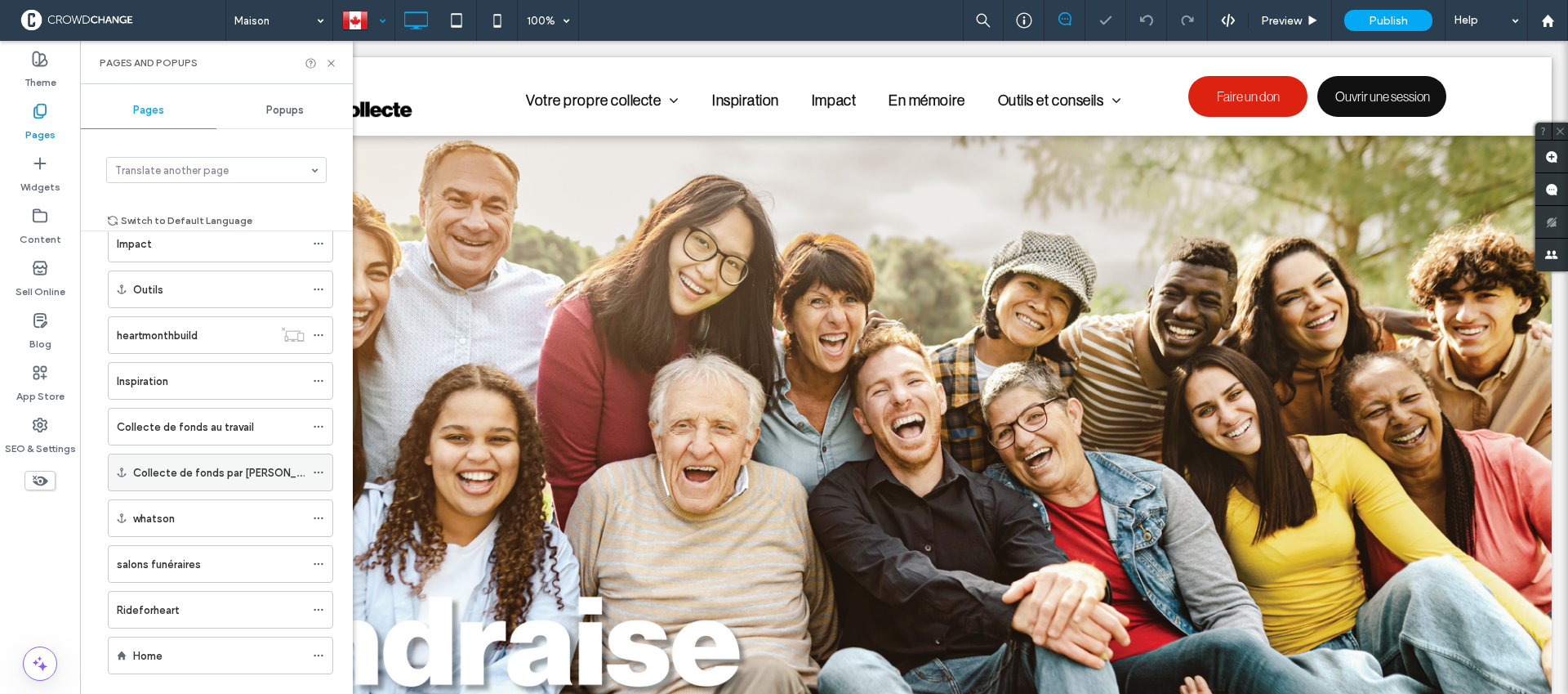
scroll to position [658, 0]
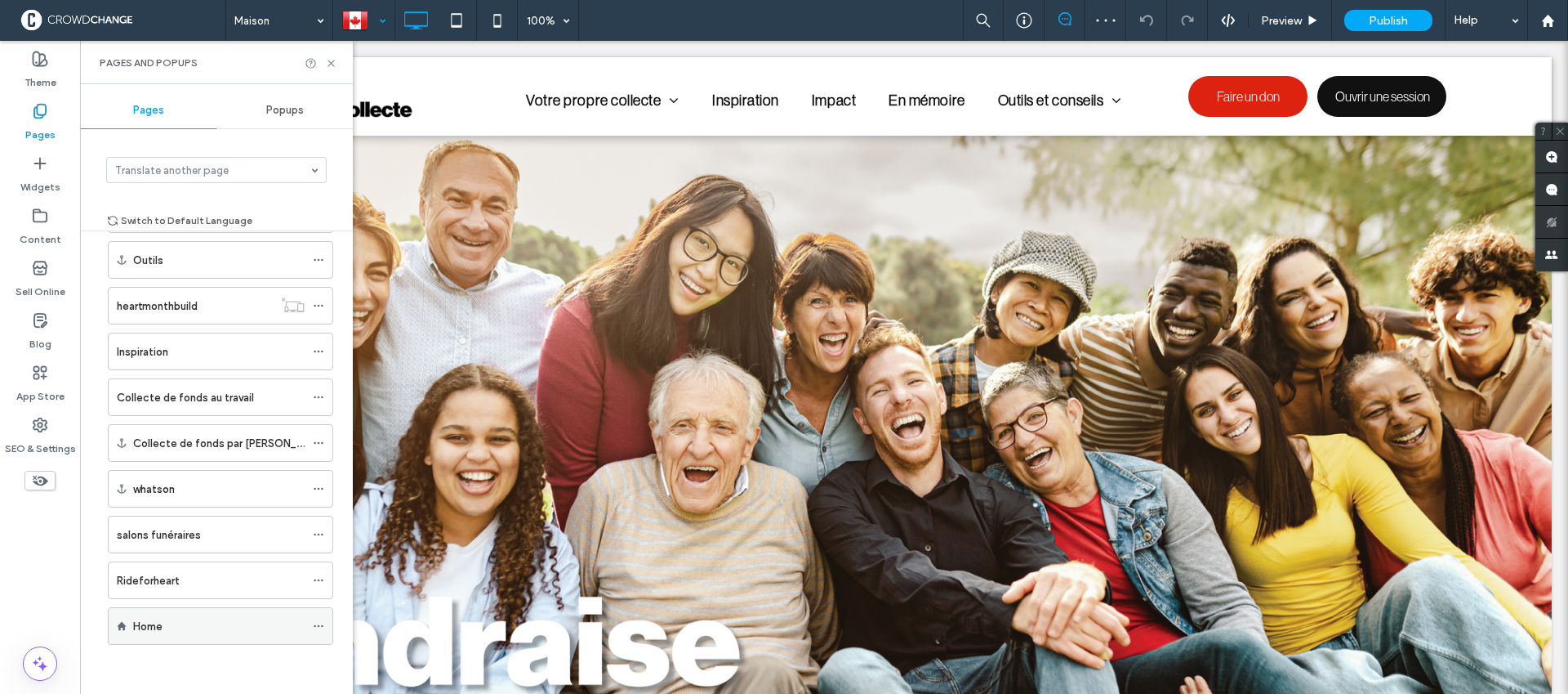
click at [318, 625] on use at bounding box center [317, 626] width 9 height 2
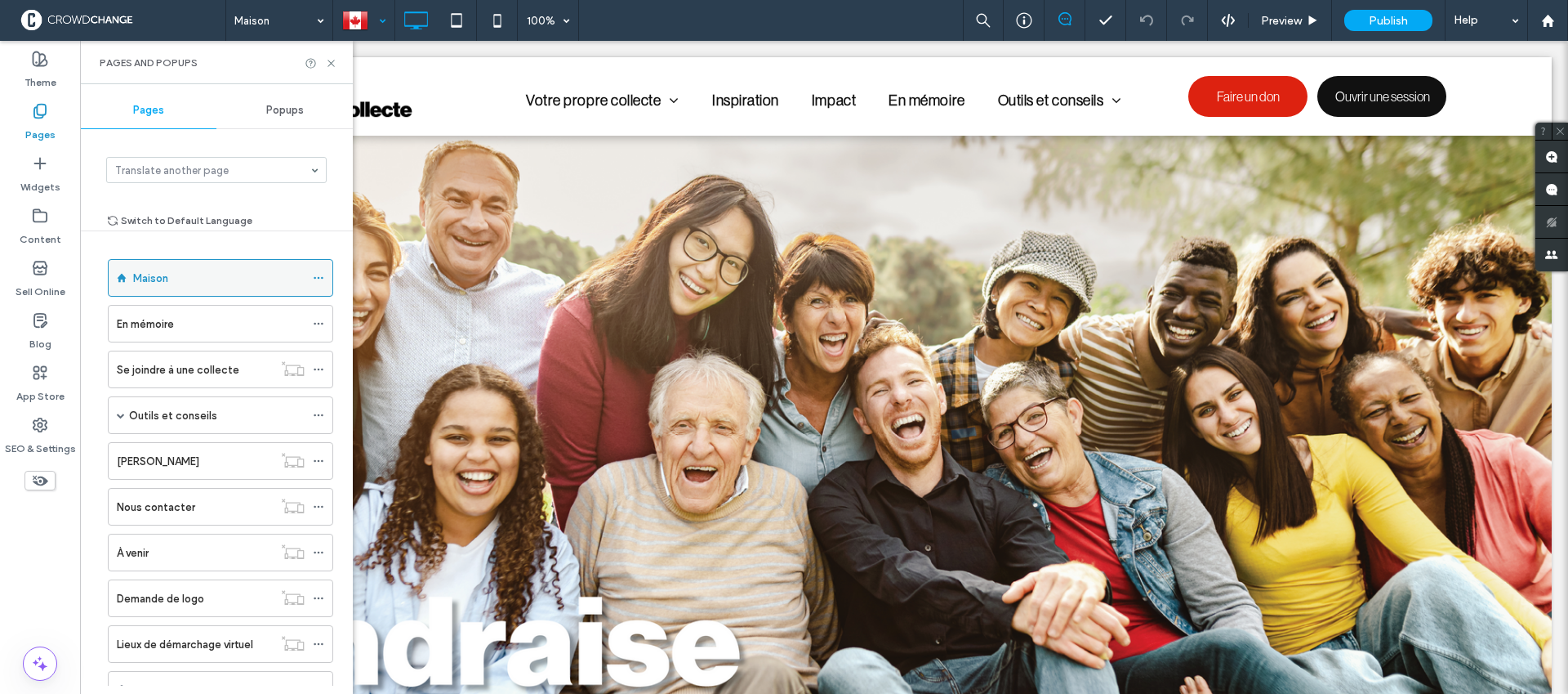
click at [319, 276] on icon at bounding box center [319, 278] width 12 height 12
click at [51, 569] on div "Theme Pages Widgets Content Sell Online Blog App Store SEO & Settings" at bounding box center [40, 367] width 80 height 652
